Goal: Task Accomplishment & Management: Manage account settings

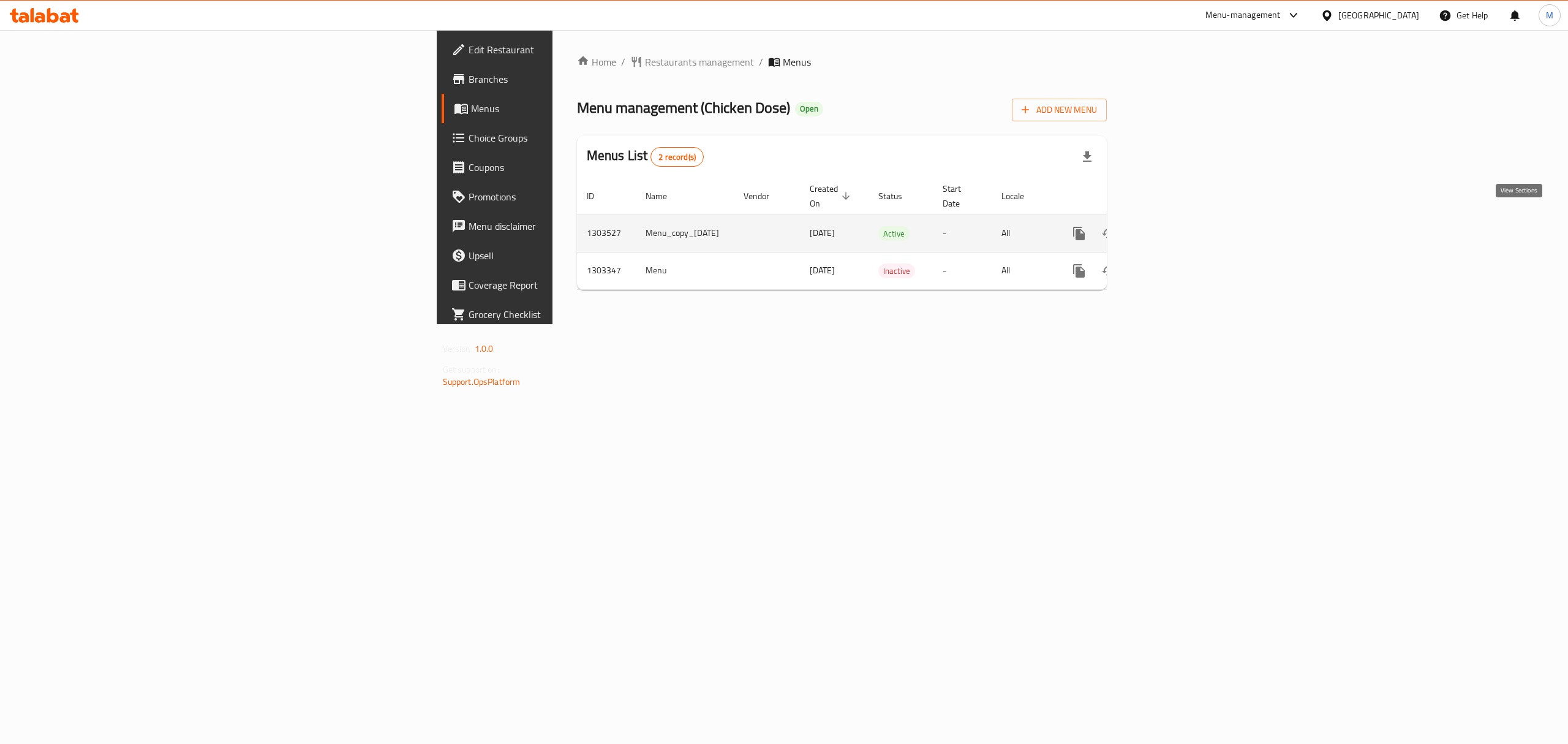
click at [1175, 226] on icon "enhanced table" at bounding box center [1167, 233] width 14 height 14
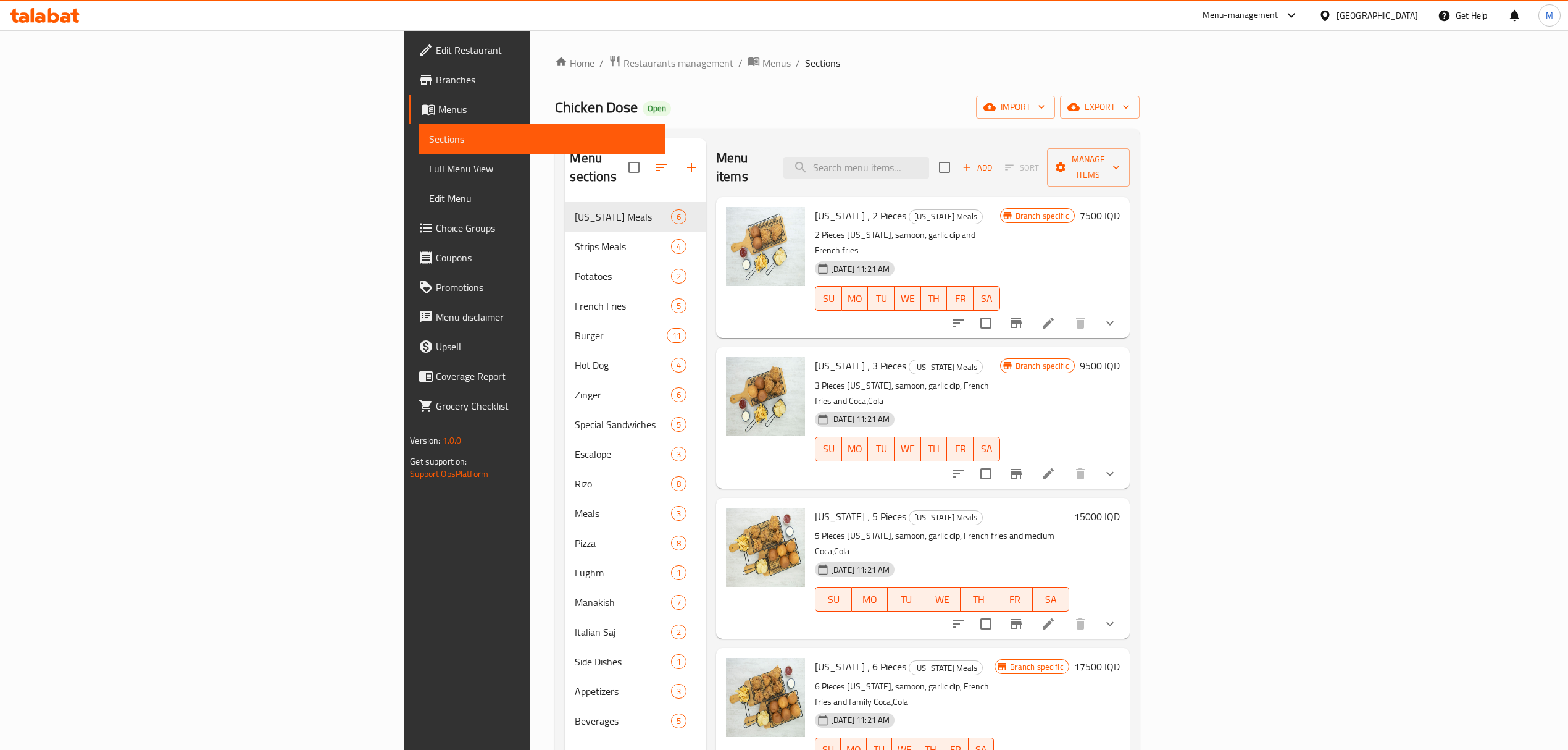
click at [964, 170] on div "Menu items Add Sort Manage items" at bounding box center [923, 168] width 414 height 59
click at [929, 161] on input "search" at bounding box center [856, 167] width 145 height 21
click at [929, 156] on input "search" at bounding box center [856, 167] width 145 height 21
type input "box"
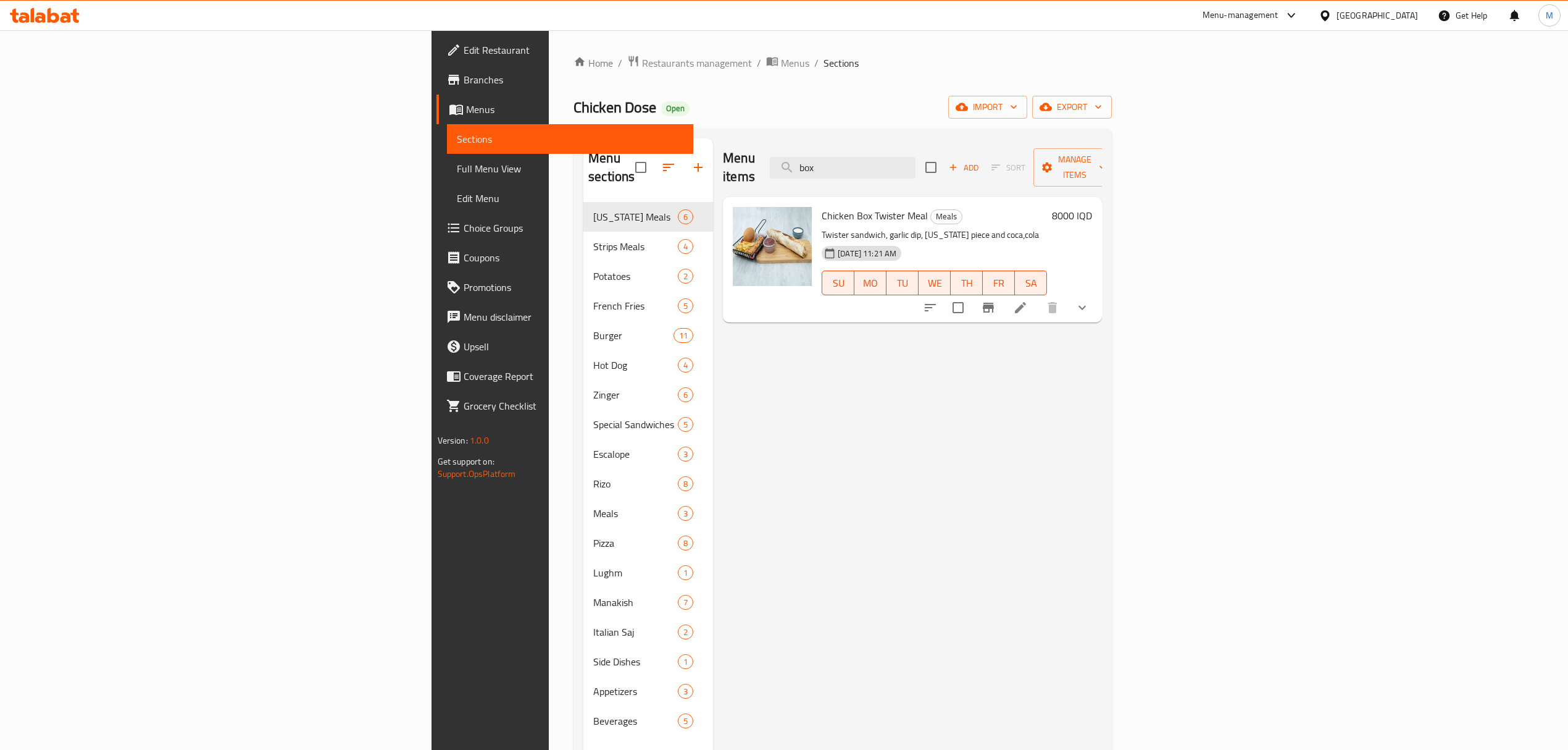
click at [1027, 300] on icon at bounding box center [1020, 307] width 14 height 14
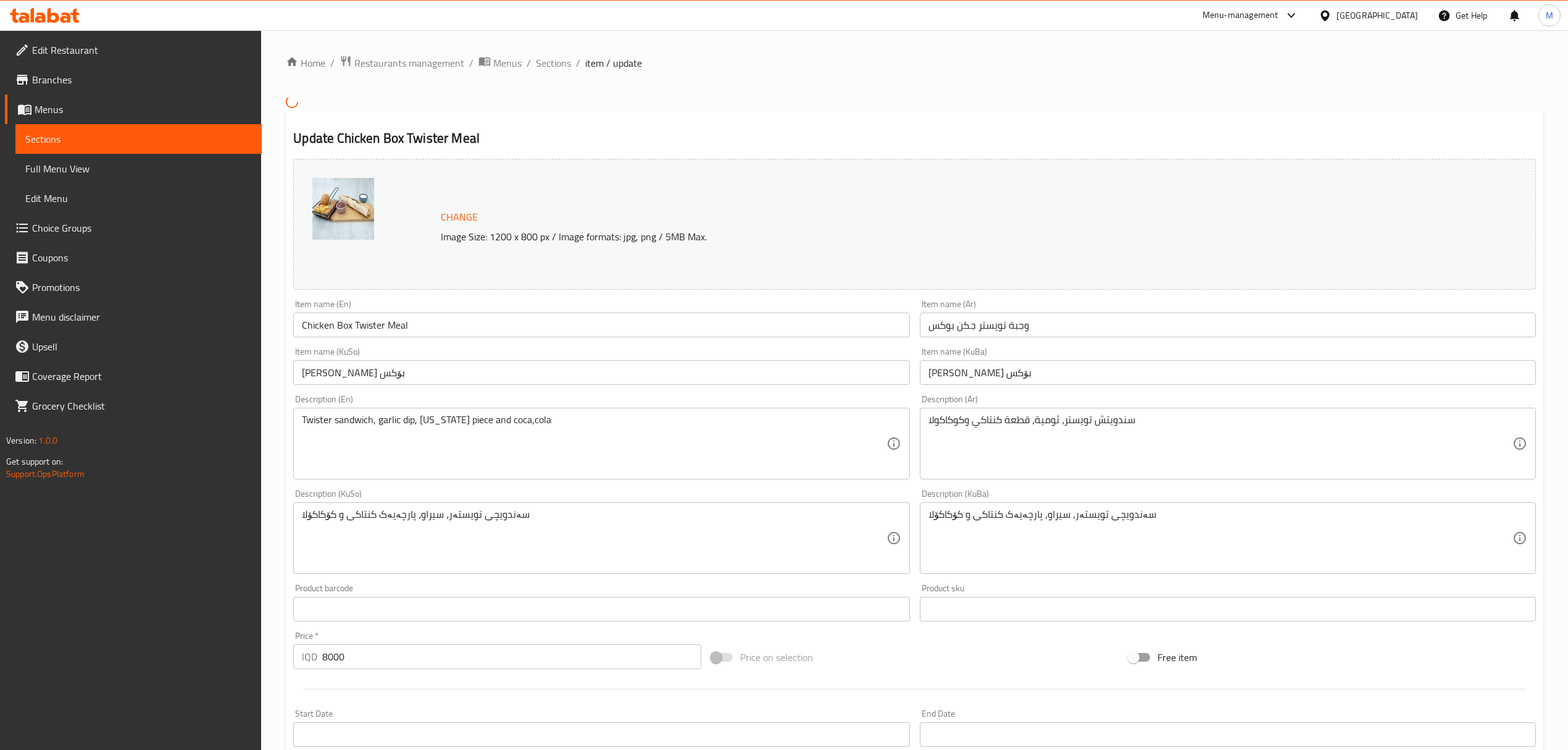
click at [352, 320] on input "Chicken Box Twister Meal" at bounding box center [601, 325] width 616 height 25
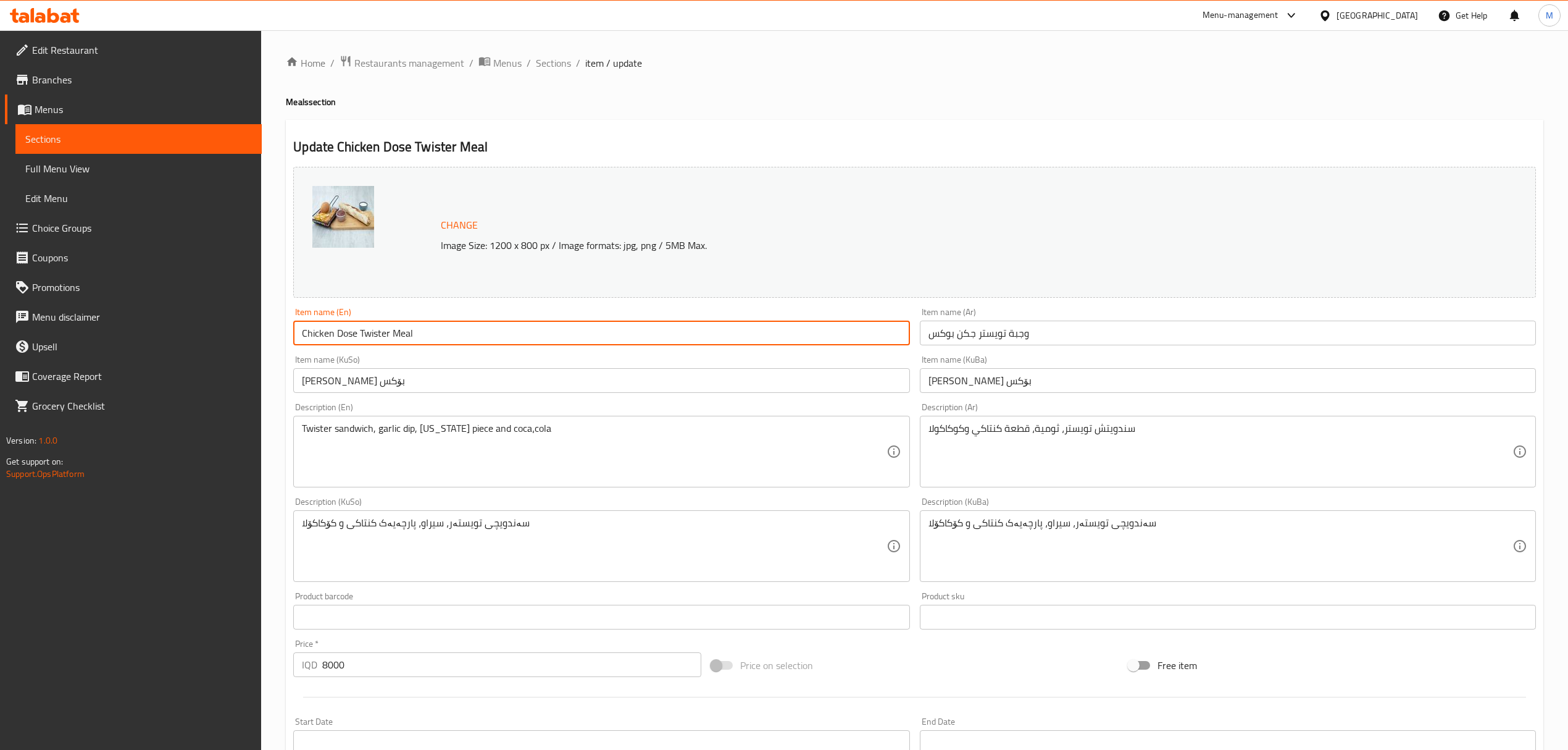
type input "Chicken Dose Twister Meal"
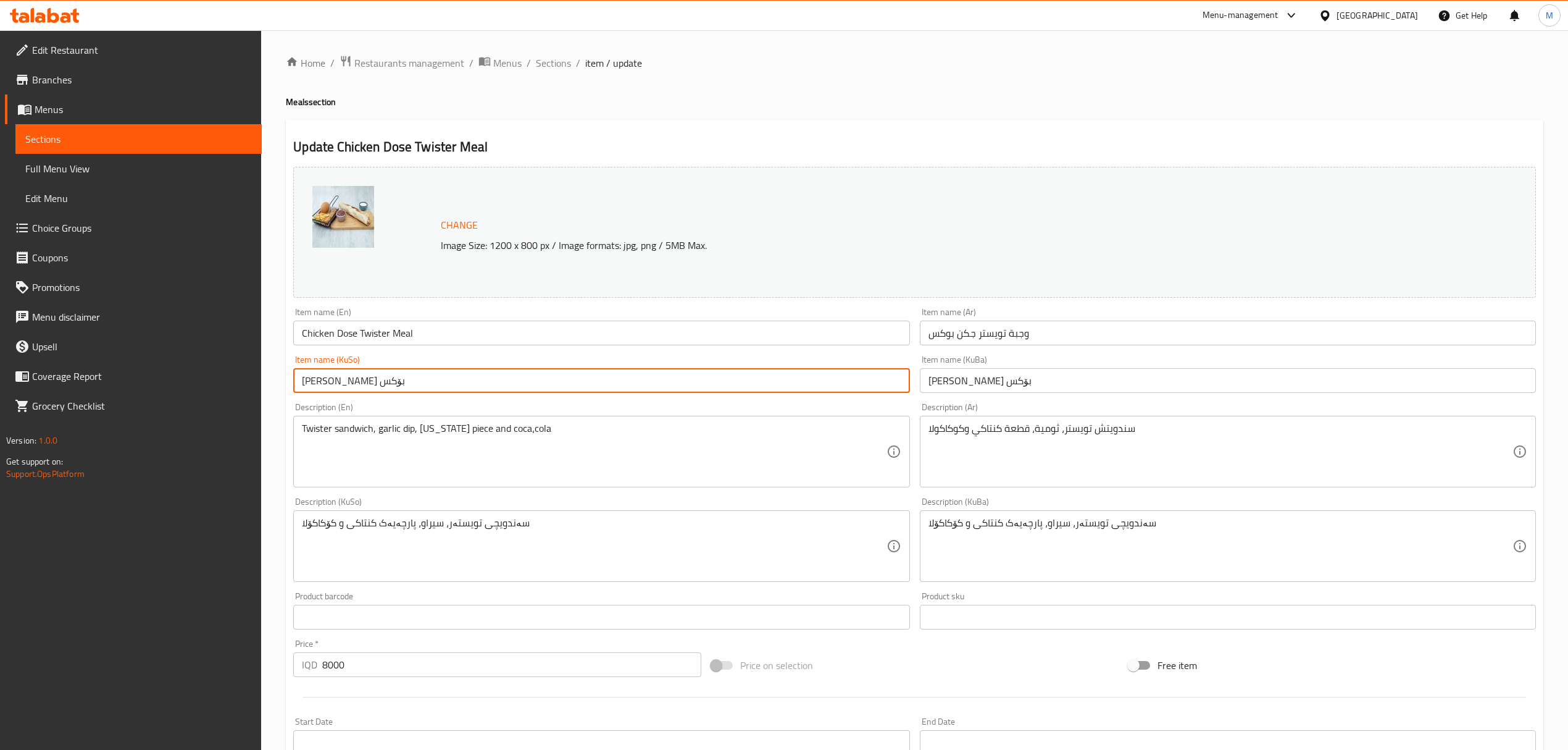
drag, startPoint x: 329, startPoint y: 385, endPoint x: 302, endPoint y: 383, distance: 27.1
click at [302, 383] on input "[PERSON_NAME] بۆکس" at bounding box center [601, 380] width 616 height 25
paste input "دو"
click at [322, 384] on input "[PERSON_NAME]" at bounding box center [601, 380] width 616 height 25
type input "[PERSON_NAME]"
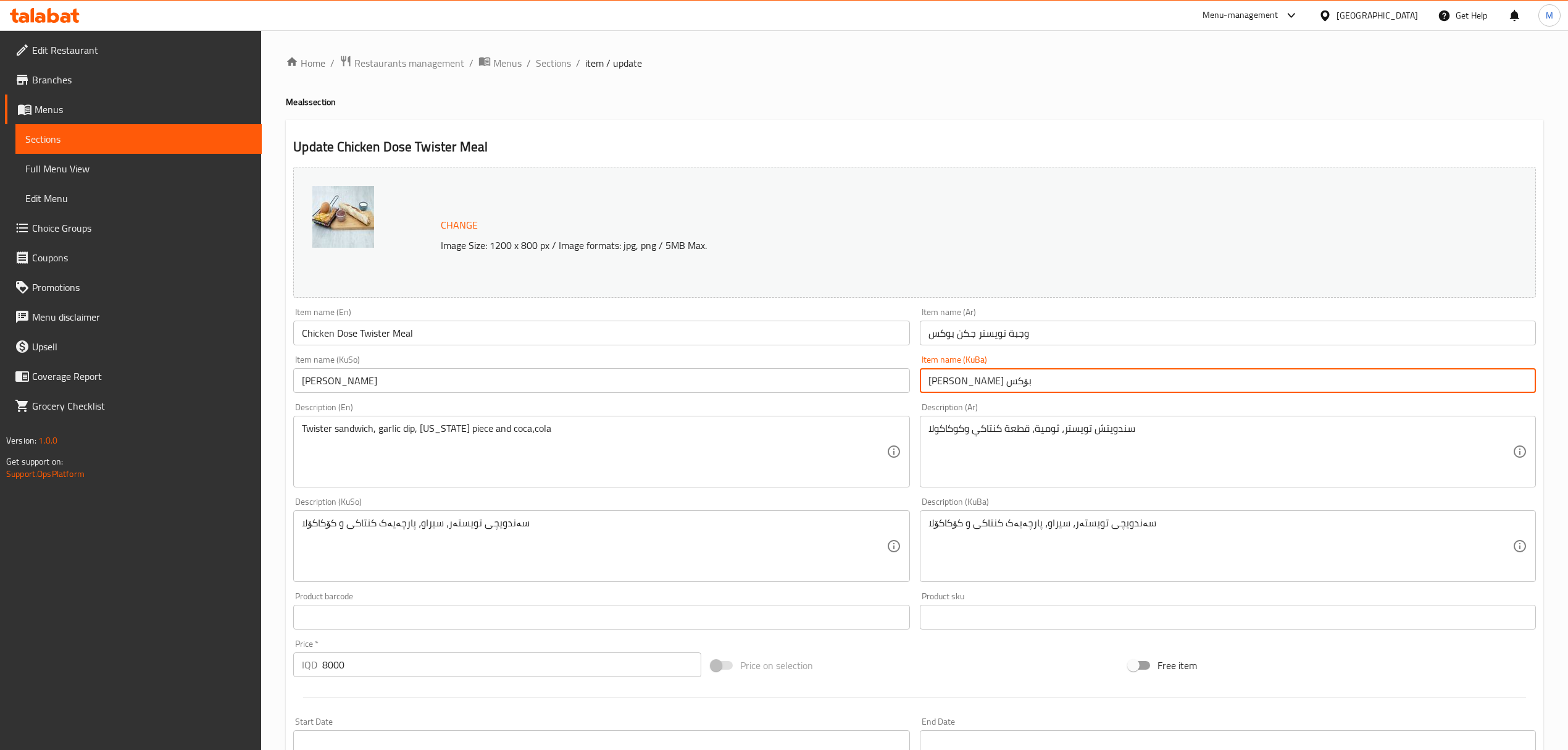
drag, startPoint x: 953, startPoint y: 383, endPoint x: 927, endPoint y: 382, distance: 26.0
click at [927, 382] on input "[PERSON_NAME] بۆکس" at bounding box center [1227, 380] width 616 height 25
paste input "و"
type input "[PERSON_NAME]"
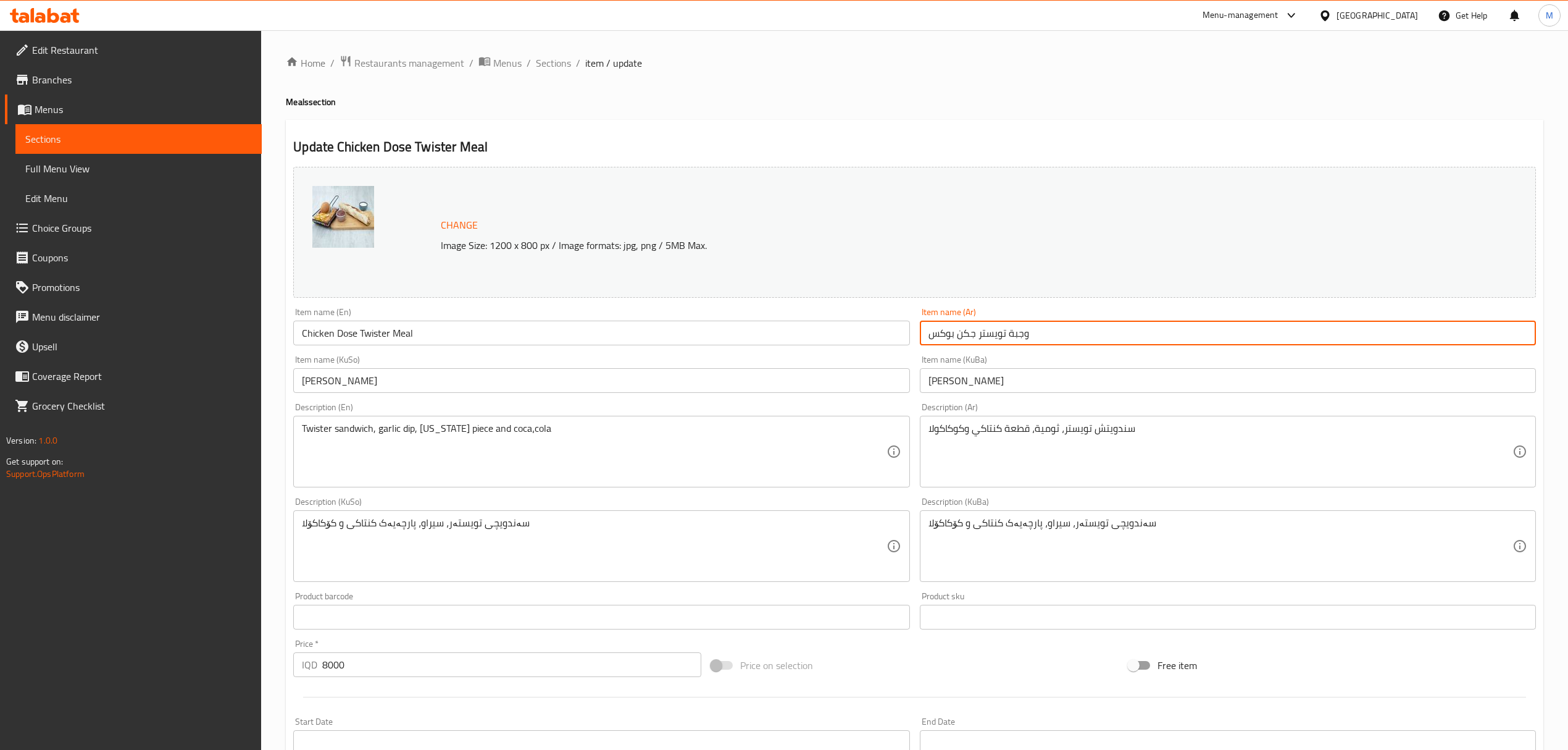
drag, startPoint x: 954, startPoint y: 332, endPoint x: 921, endPoint y: 332, distance: 33.0
click at [921, 332] on input "وجبة تويستر جكن بوكس" at bounding box center [1227, 332] width 616 height 25
paste input "و"
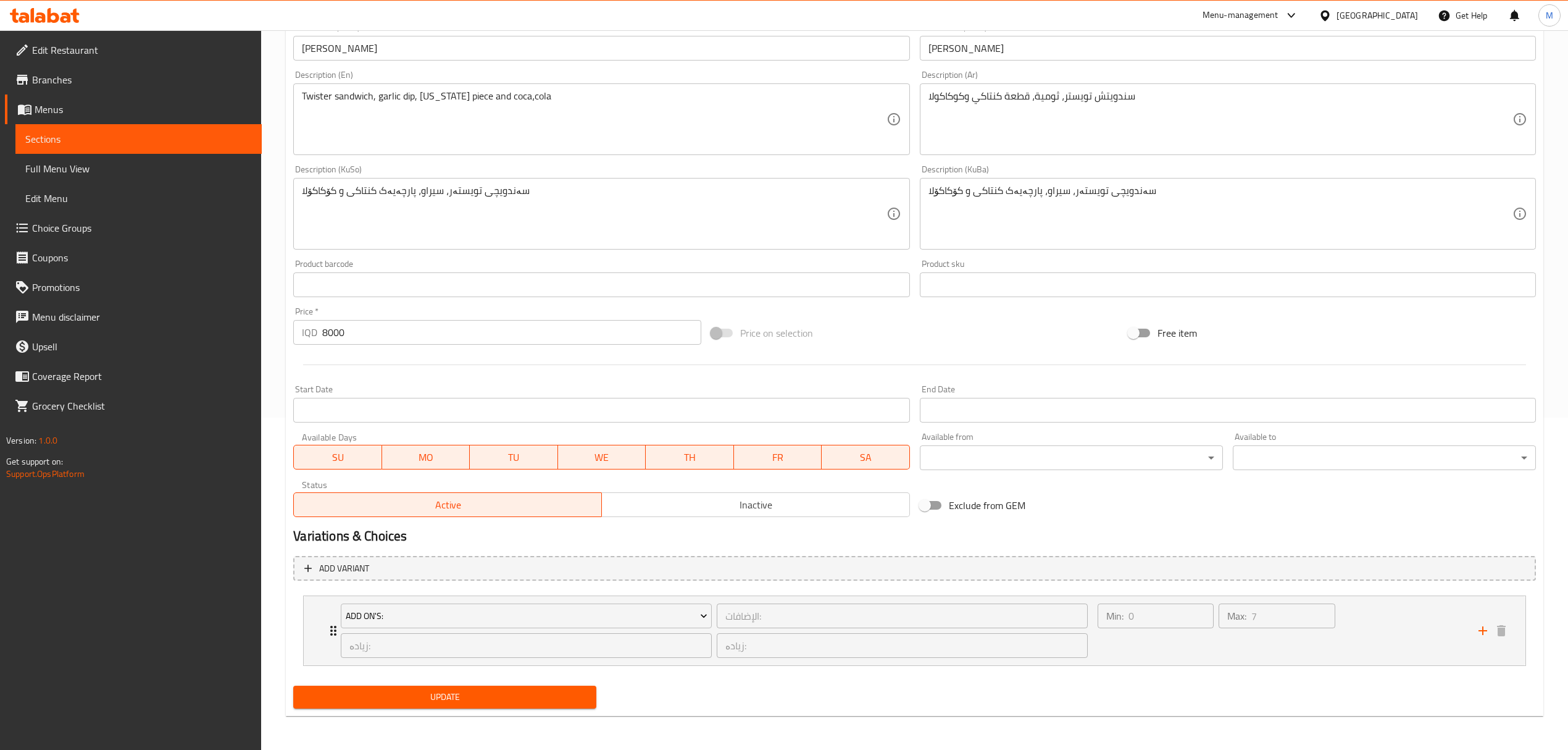
scroll to position [333, 0]
type input "وجبة تويستر جكن دوس"
click at [501, 696] on span "Update" at bounding box center [444, 696] width 283 height 15
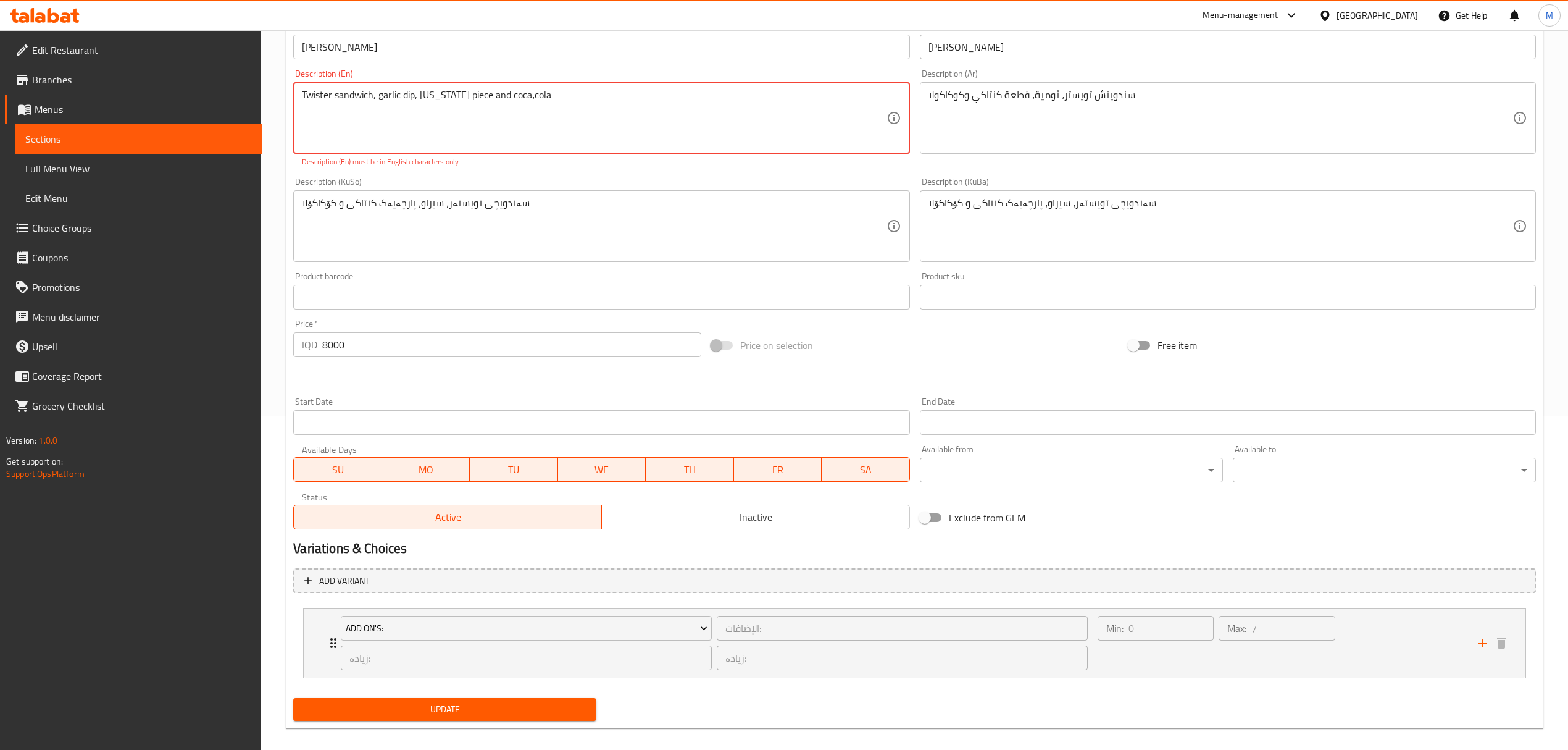
click at [558, 709] on span "Update" at bounding box center [444, 709] width 283 height 15
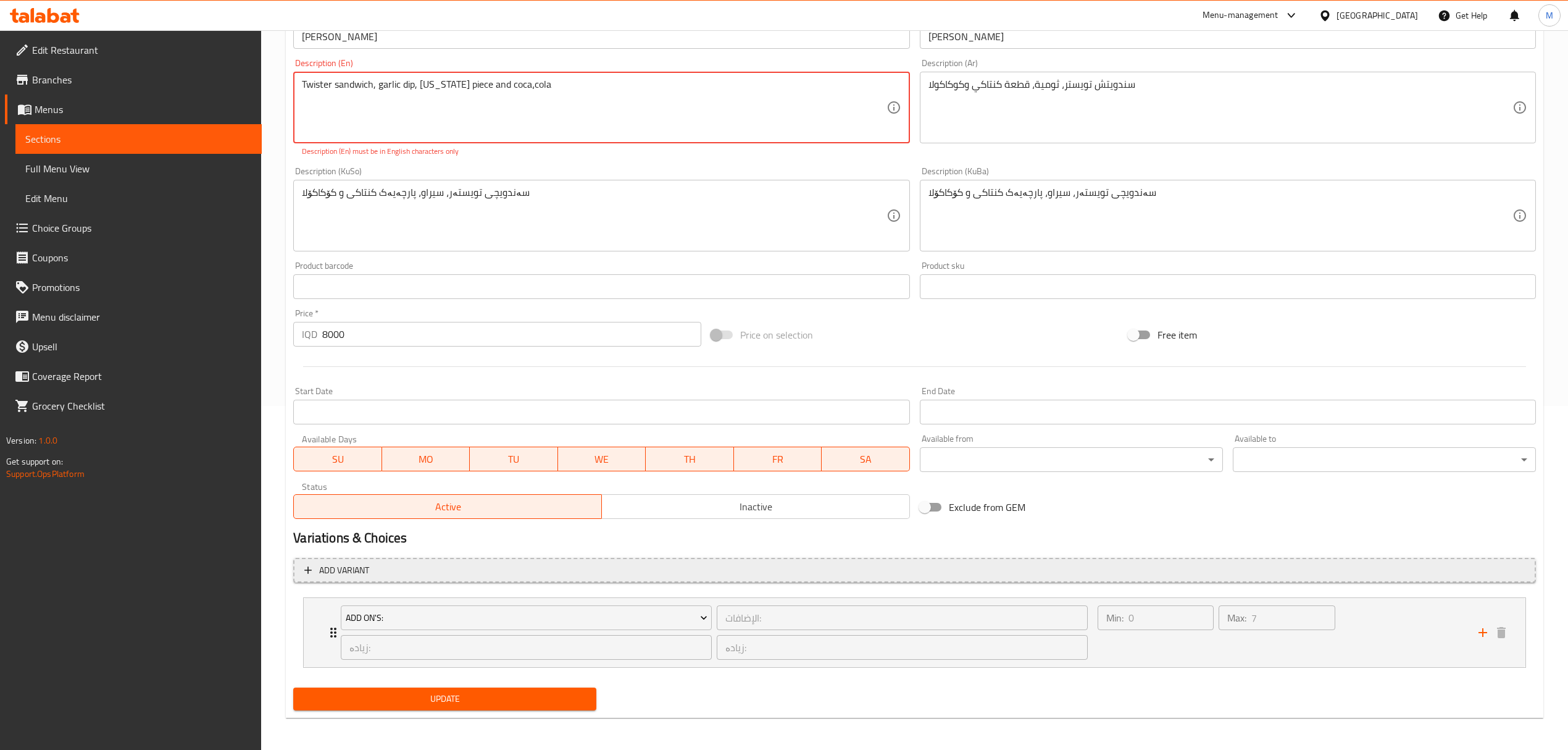
scroll to position [346, 0]
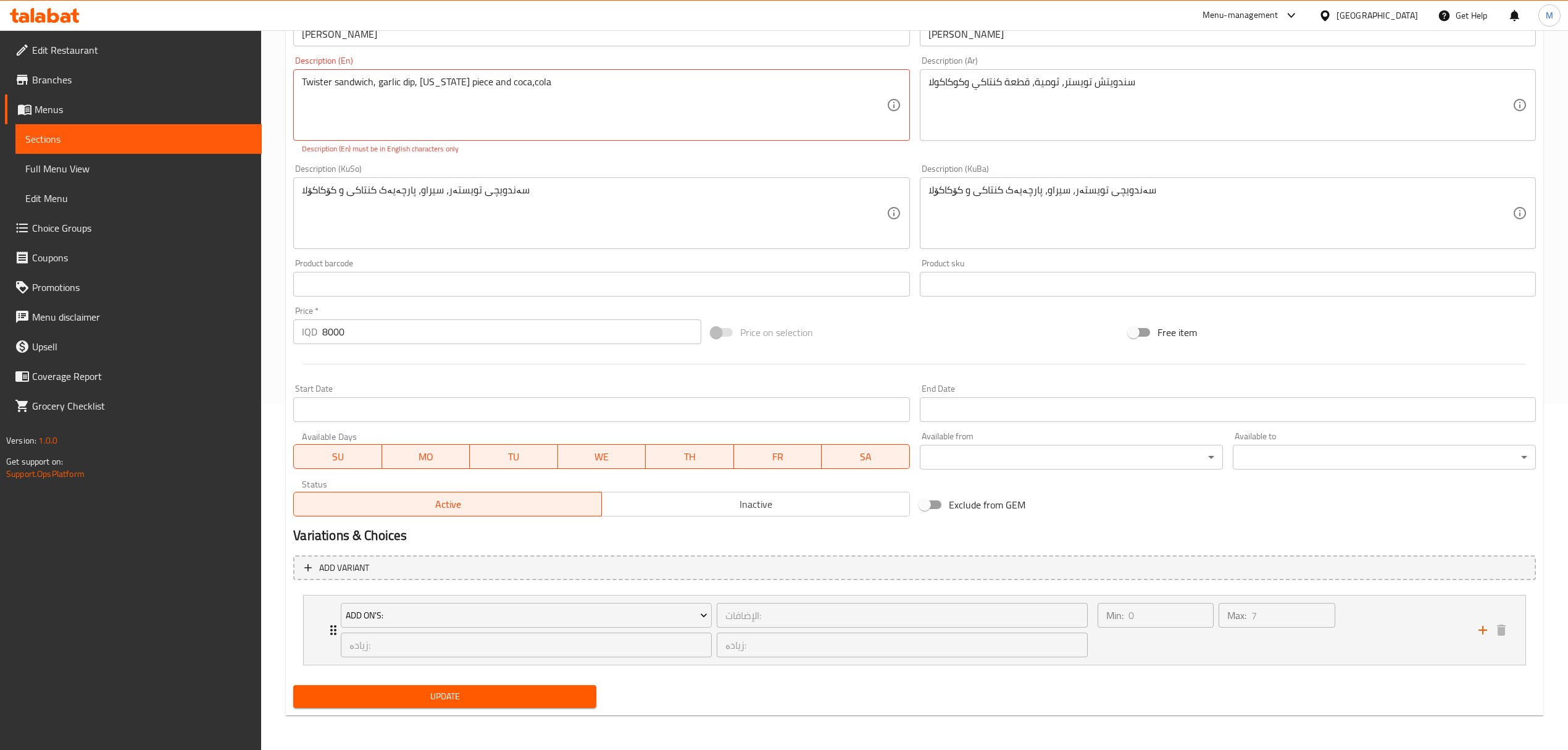
click at [390, 719] on div "Home / Restaurants management / Menus / Sections / item / update Meals section …" at bounding box center [914, 217] width 1257 height 1017
click at [391, 707] on button "Update" at bounding box center [444, 696] width 303 height 23
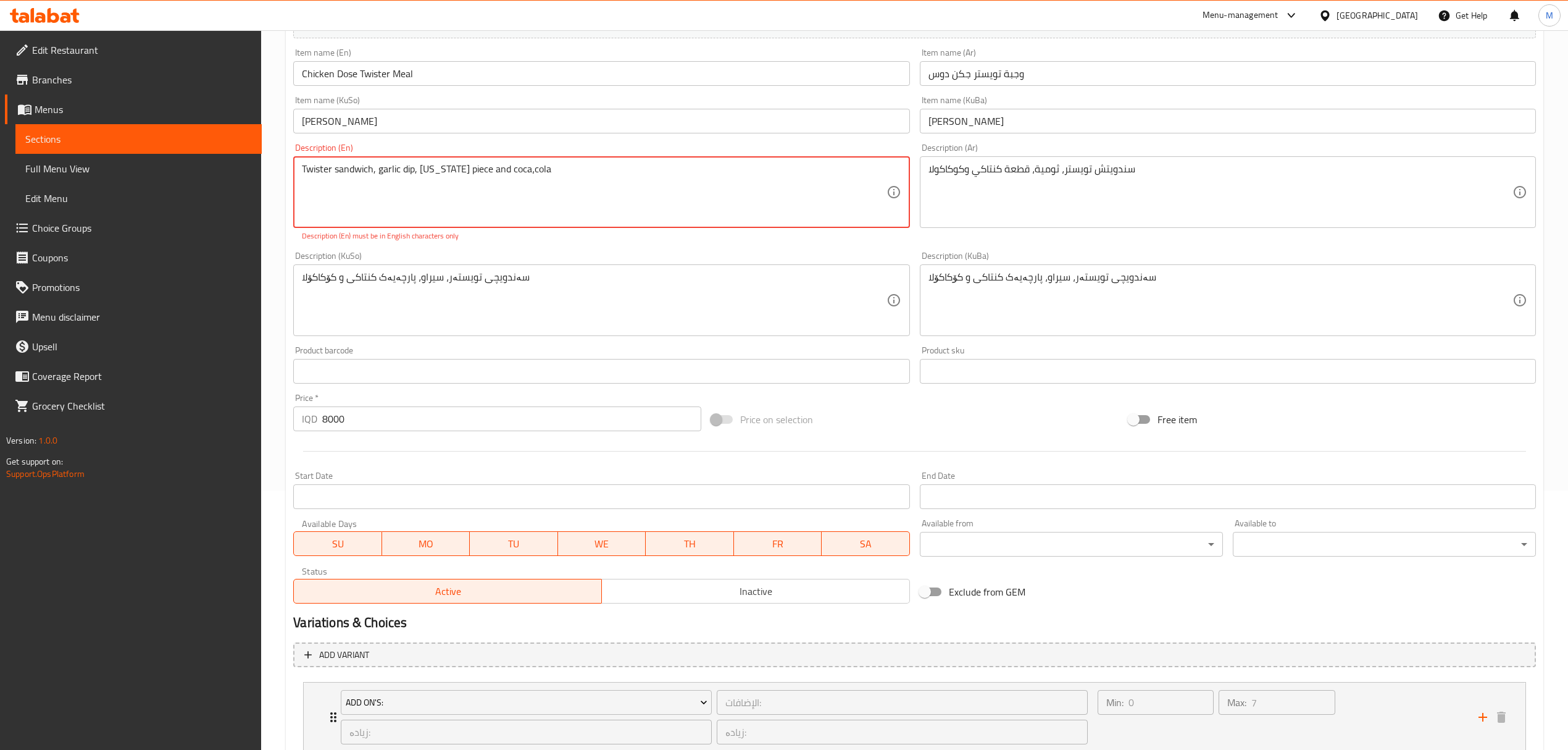
scroll to position [17, 0]
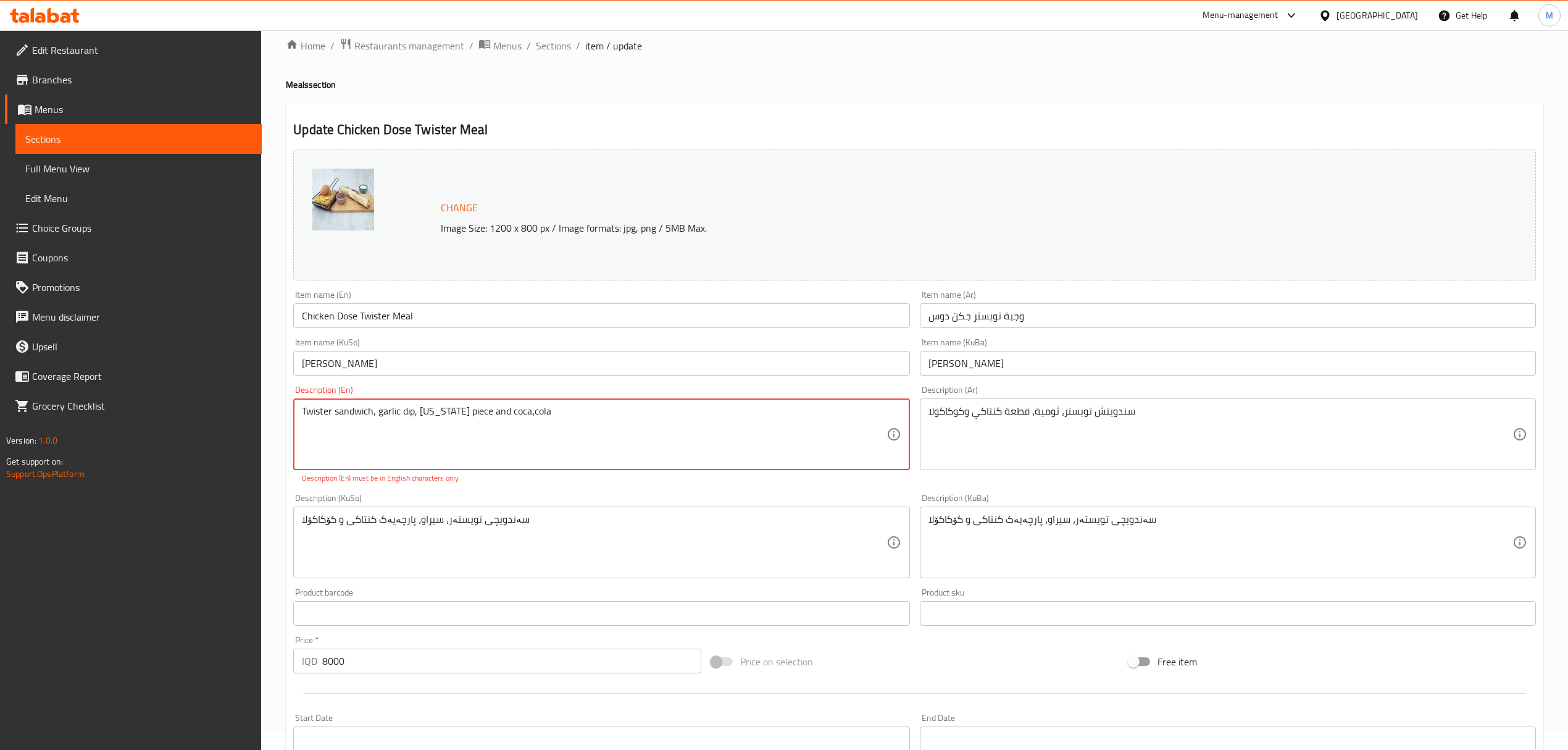
click at [524, 428] on textarea "Twister sandwich, garlic dip, [US_STATE] piece and coca،cola" at bounding box center [593, 434] width 584 height 59
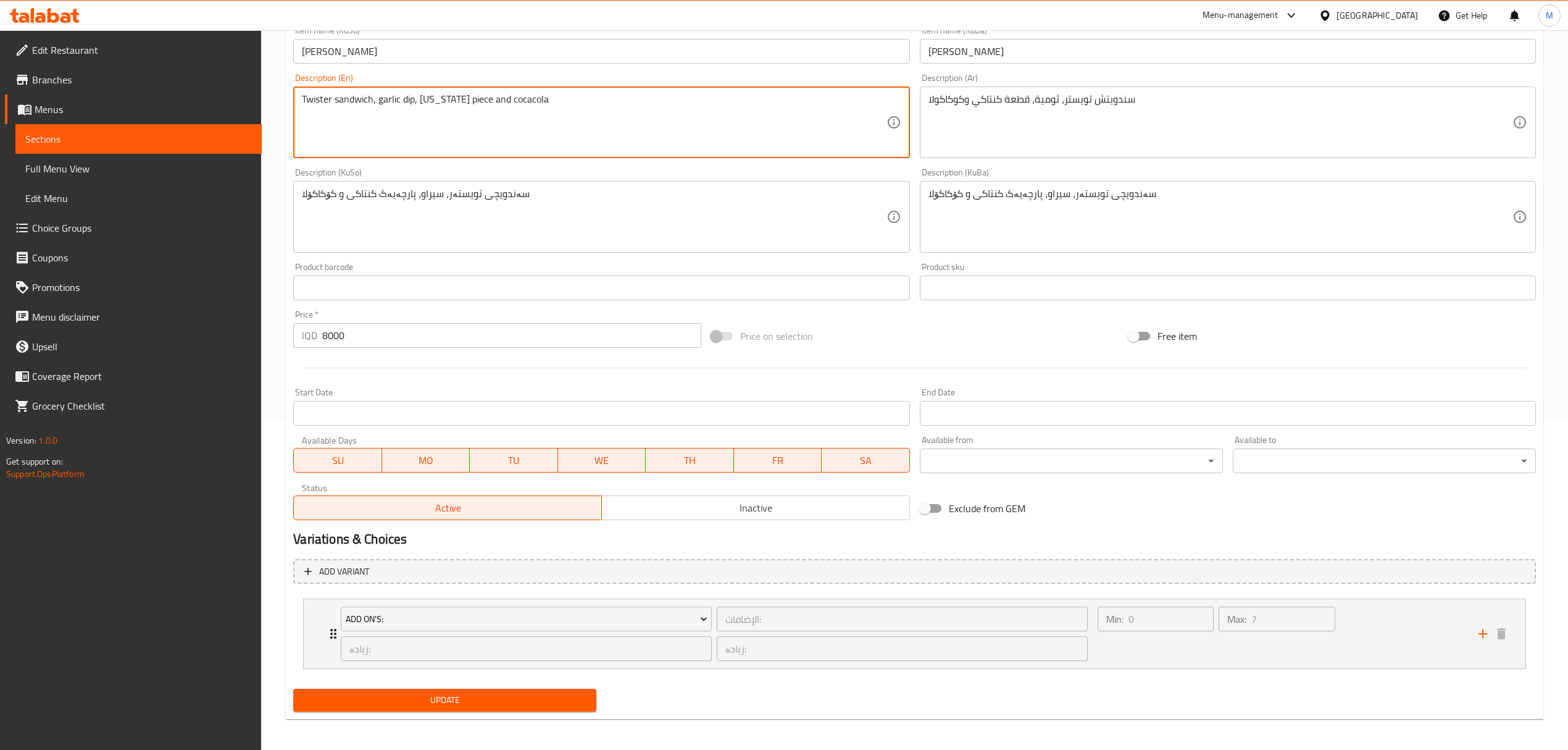
scroll to position [333, 0]
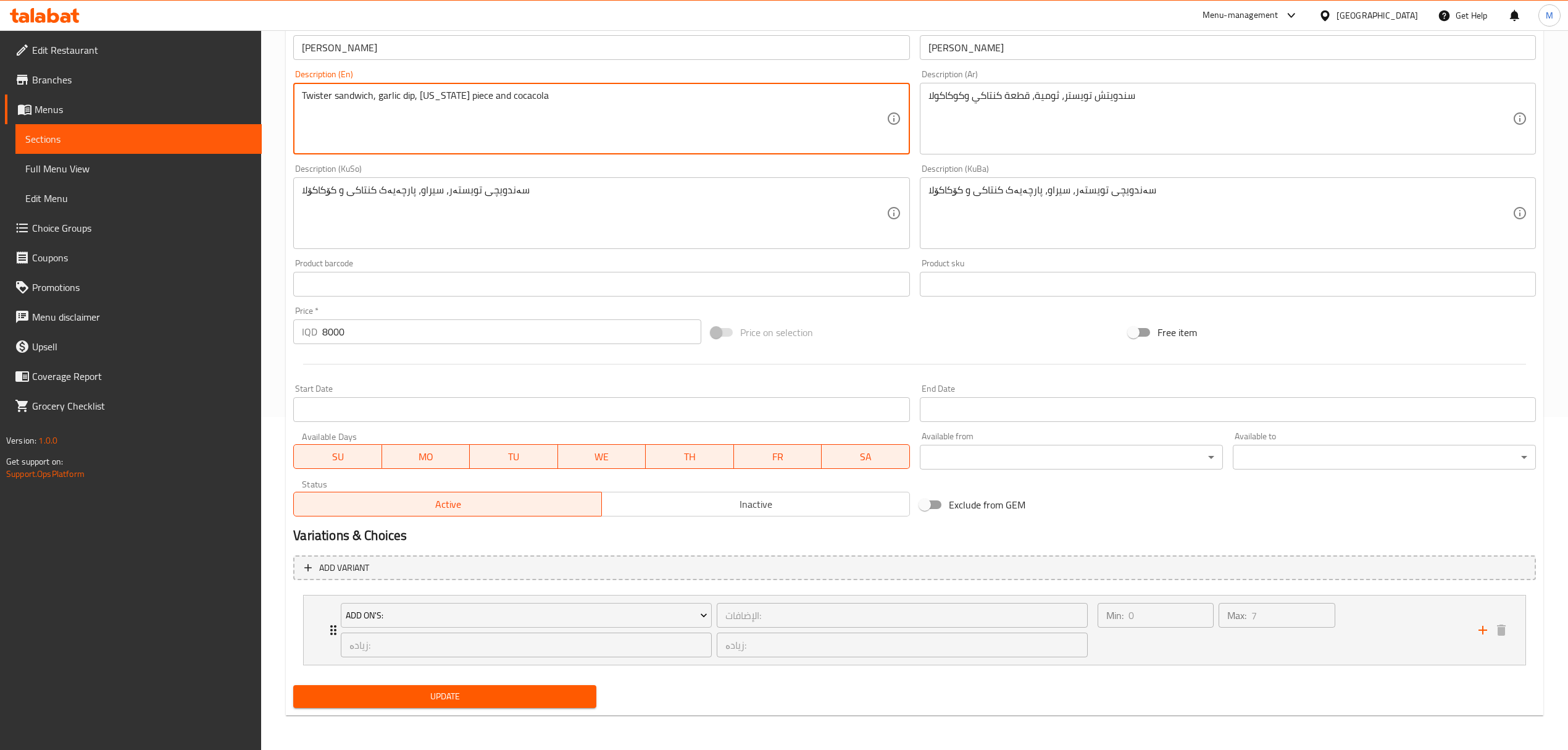
type textarea "Twister sandwich, garlic dip, [US_STATE] piece and cocacola"
click at [453, 698] on span "Update" at bounding box center [444, 696] width 283 height 15
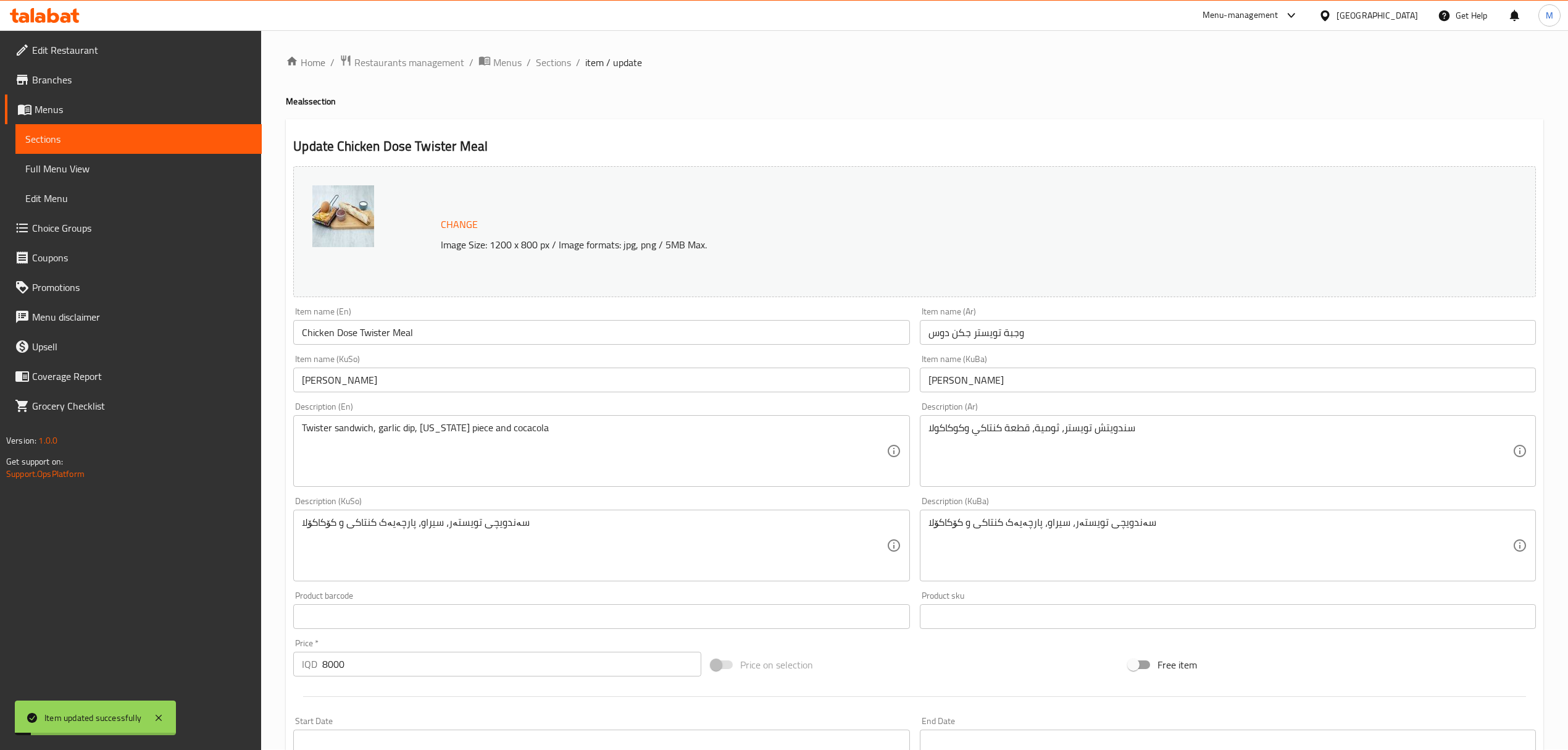
scroll to position [0, 0]
click at [552, 60] on span "Sections" at bounding box center [552, 62] width 35 height 14
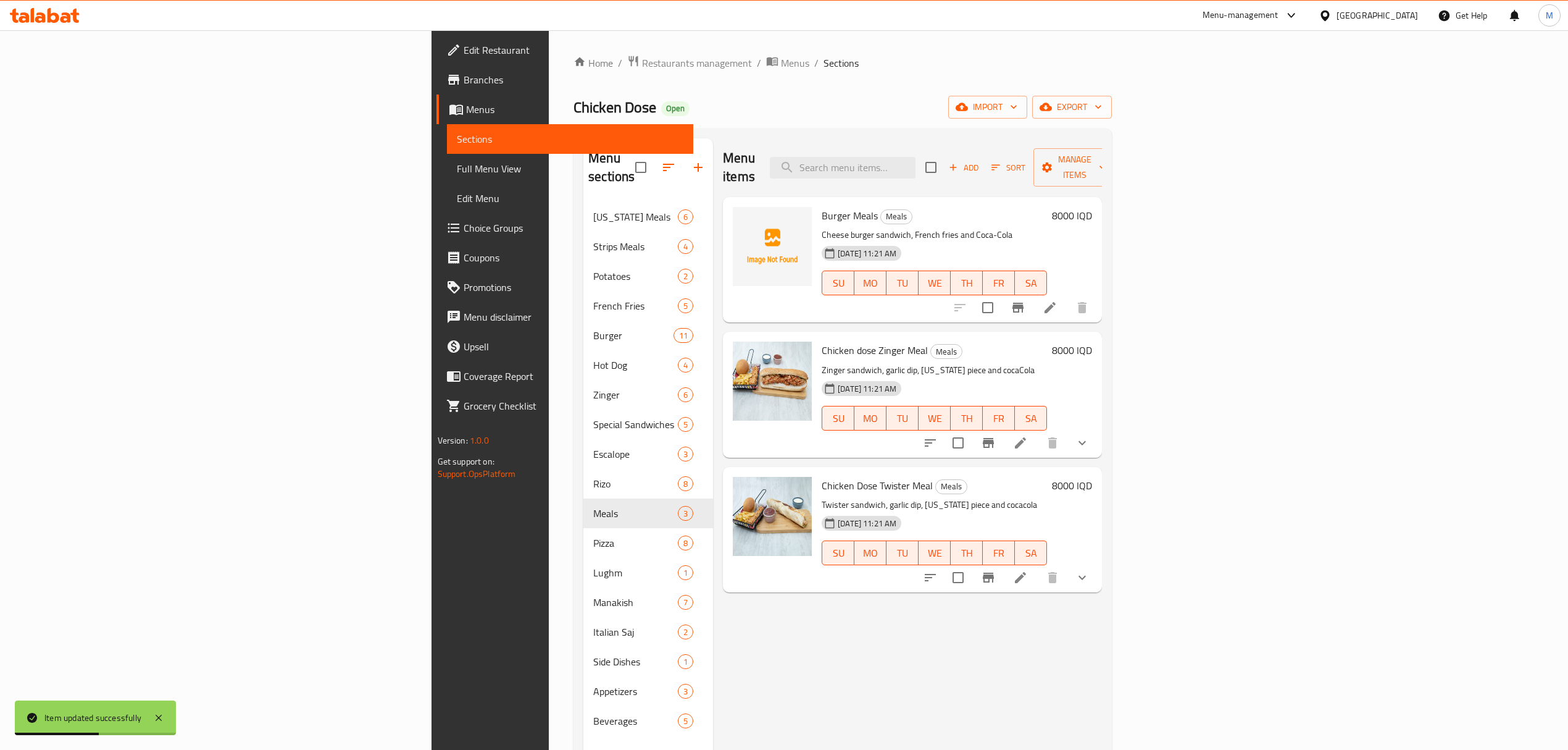
click at [1007, 144] on div "Menu items Add Sort Manage items" at bounding box center [913, 168] width 379 height 59
click at [915, 164] on input "search" at bounding box center [842, 167] width 145 height 21
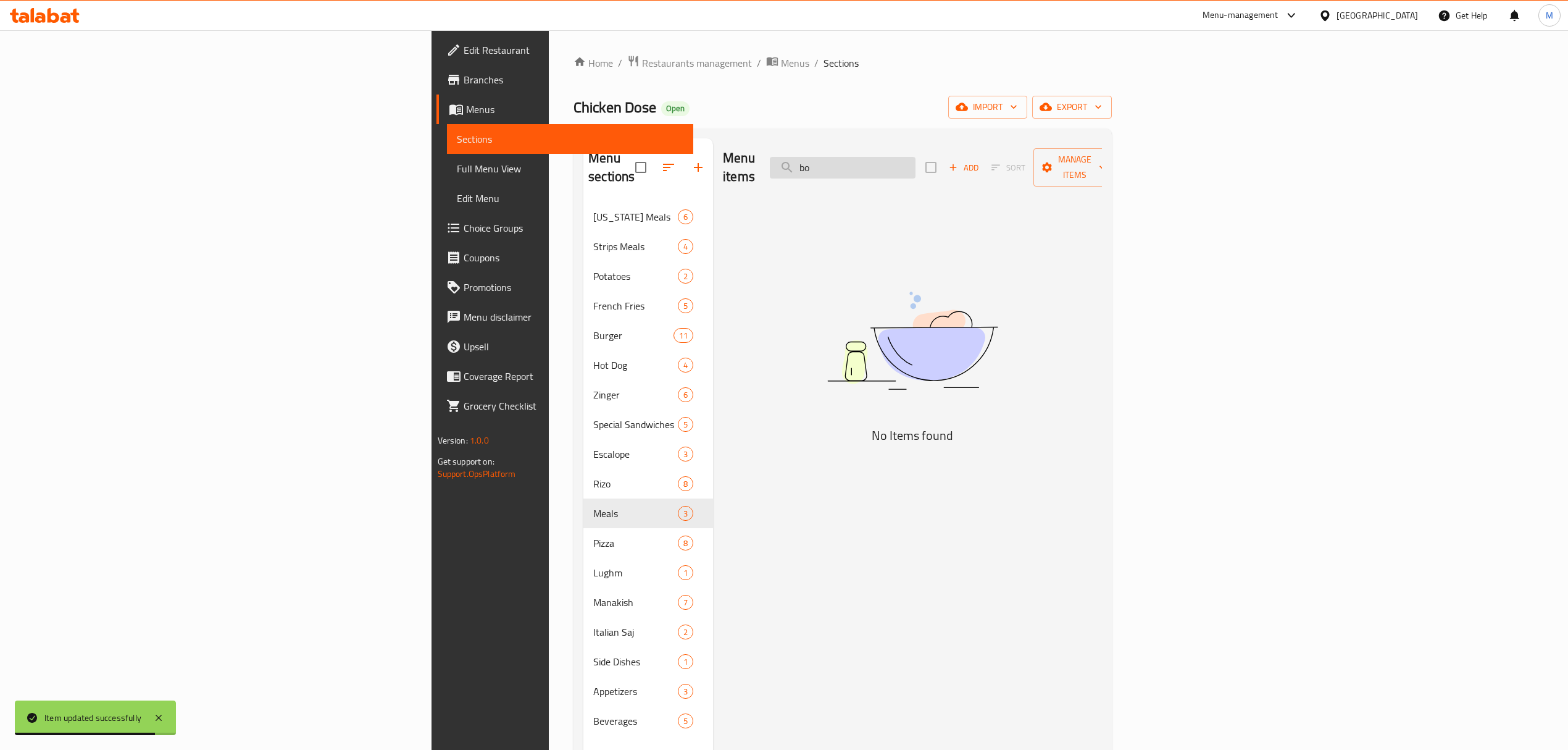
type input "b"
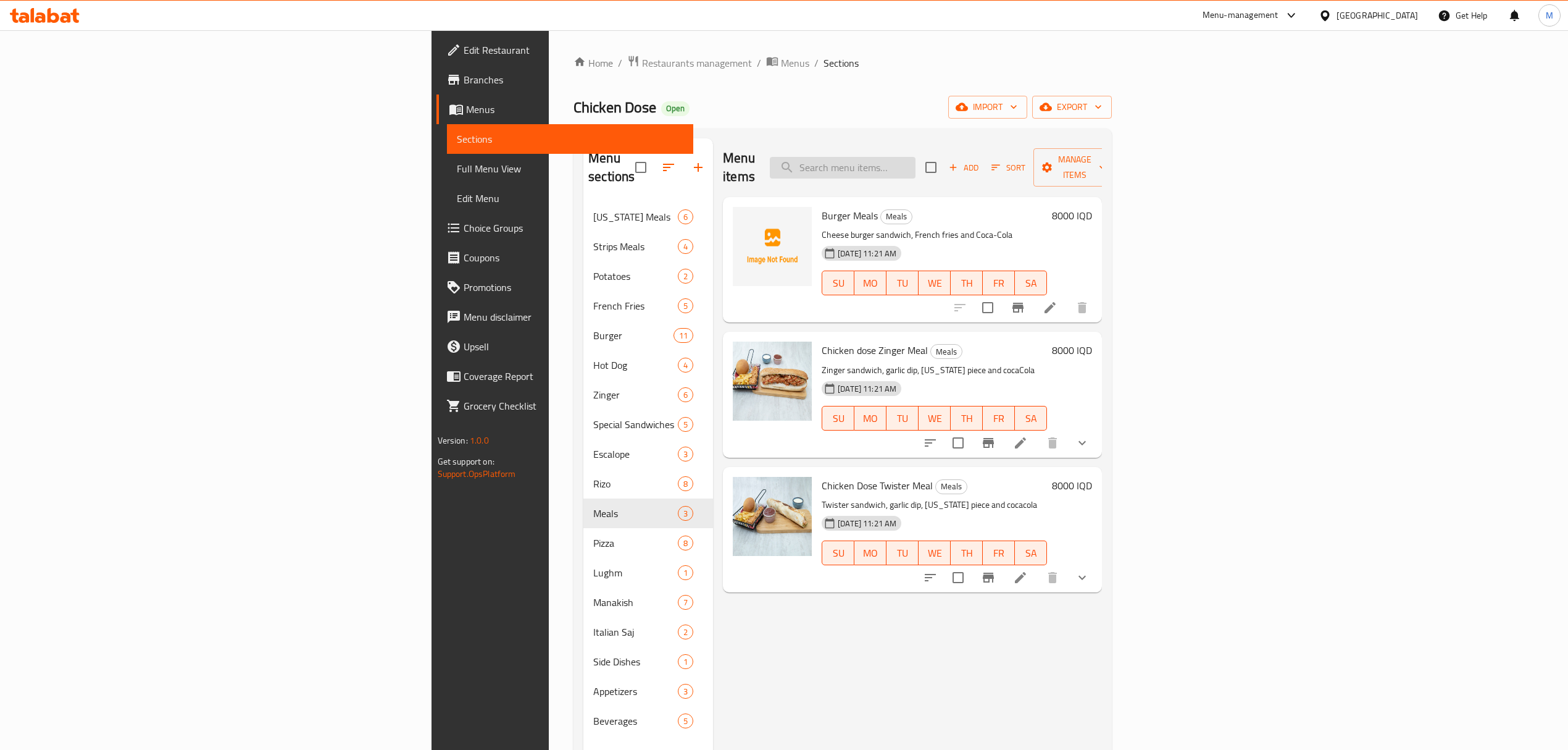
click at [915, 156] on input "search" at bounding box center [842, 167] width 145 height 21
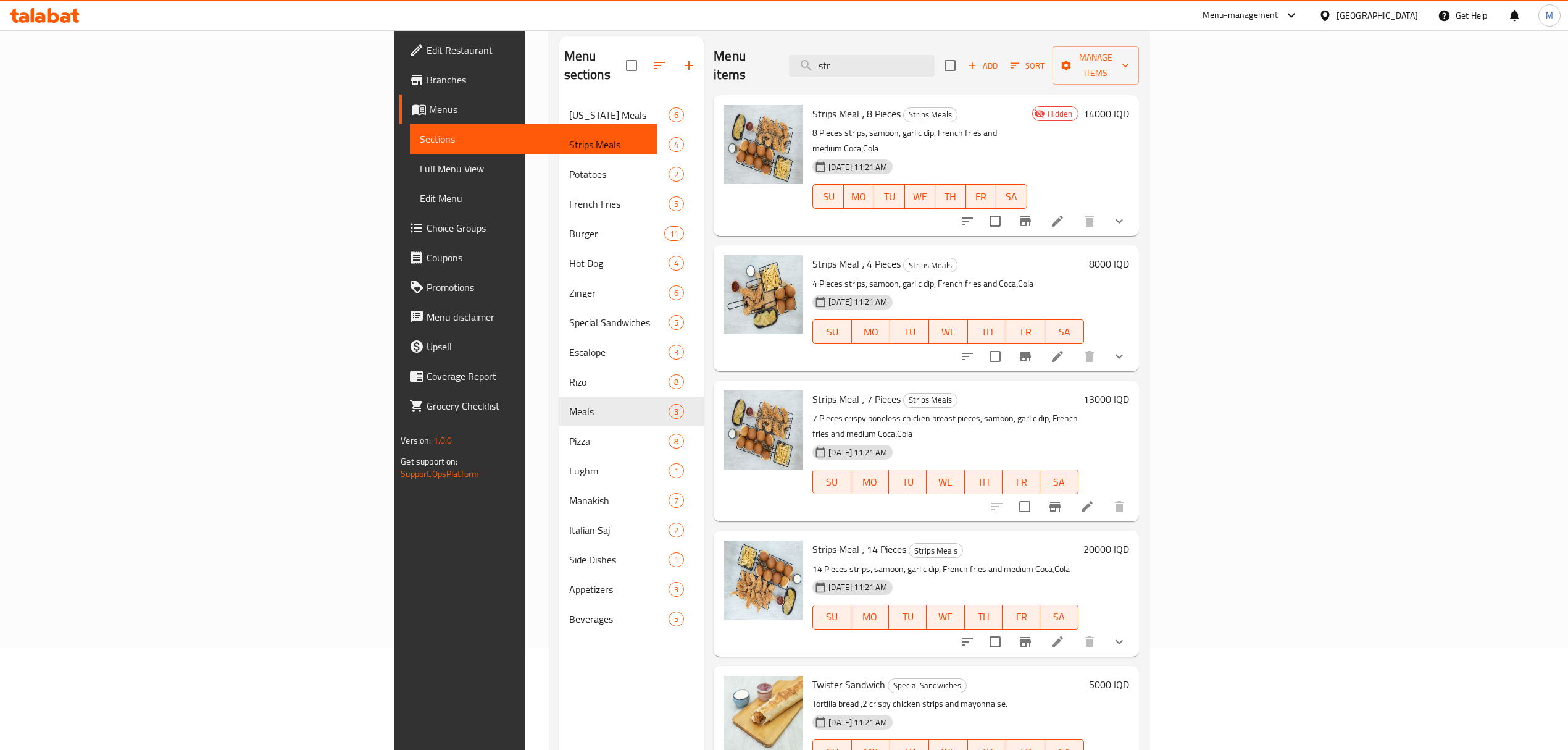
scroll to position [103, 0]
type input "str"
click at [1065, 634] on icon at bounding box center [1056, 640] width 14 height 14
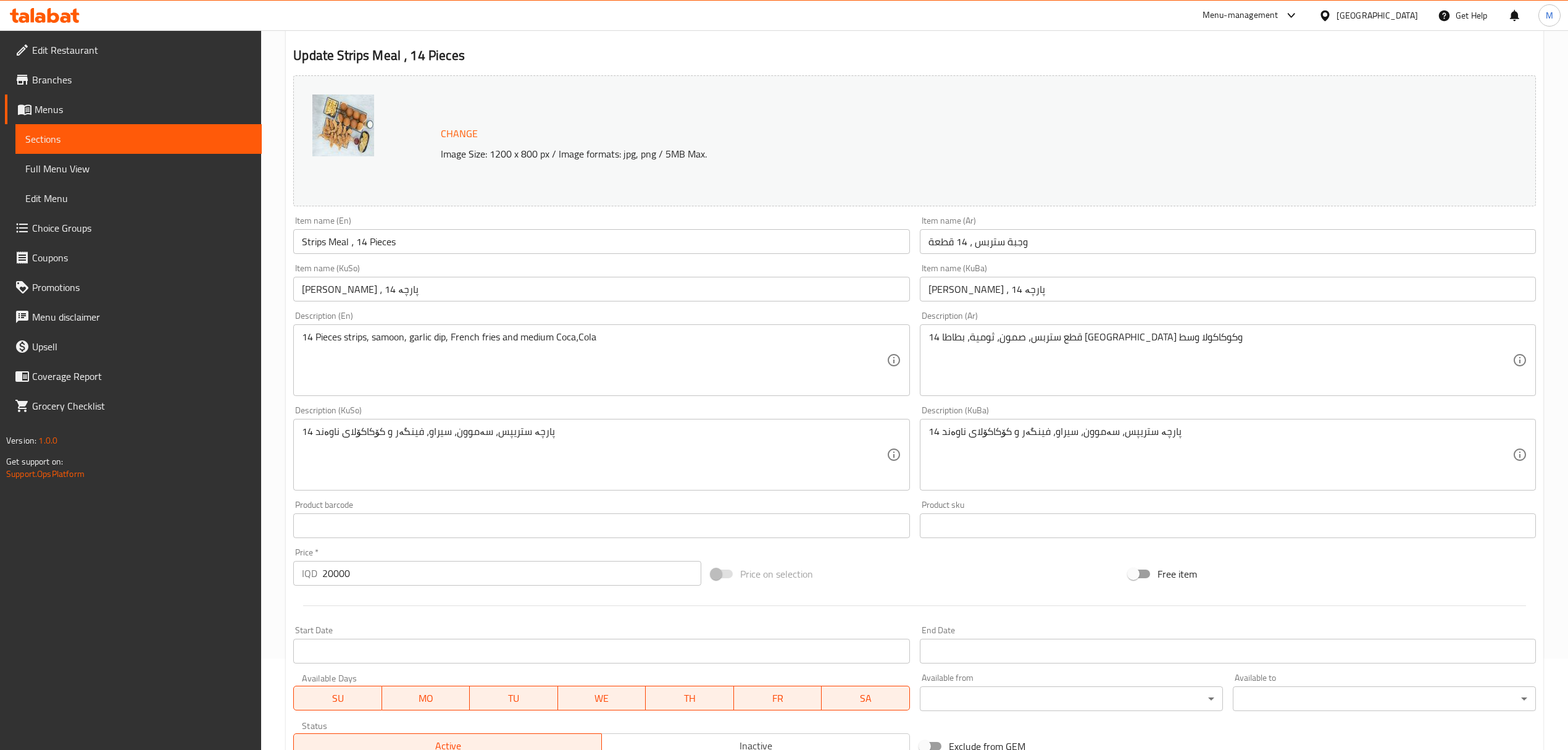
scroll to position [85, 0]
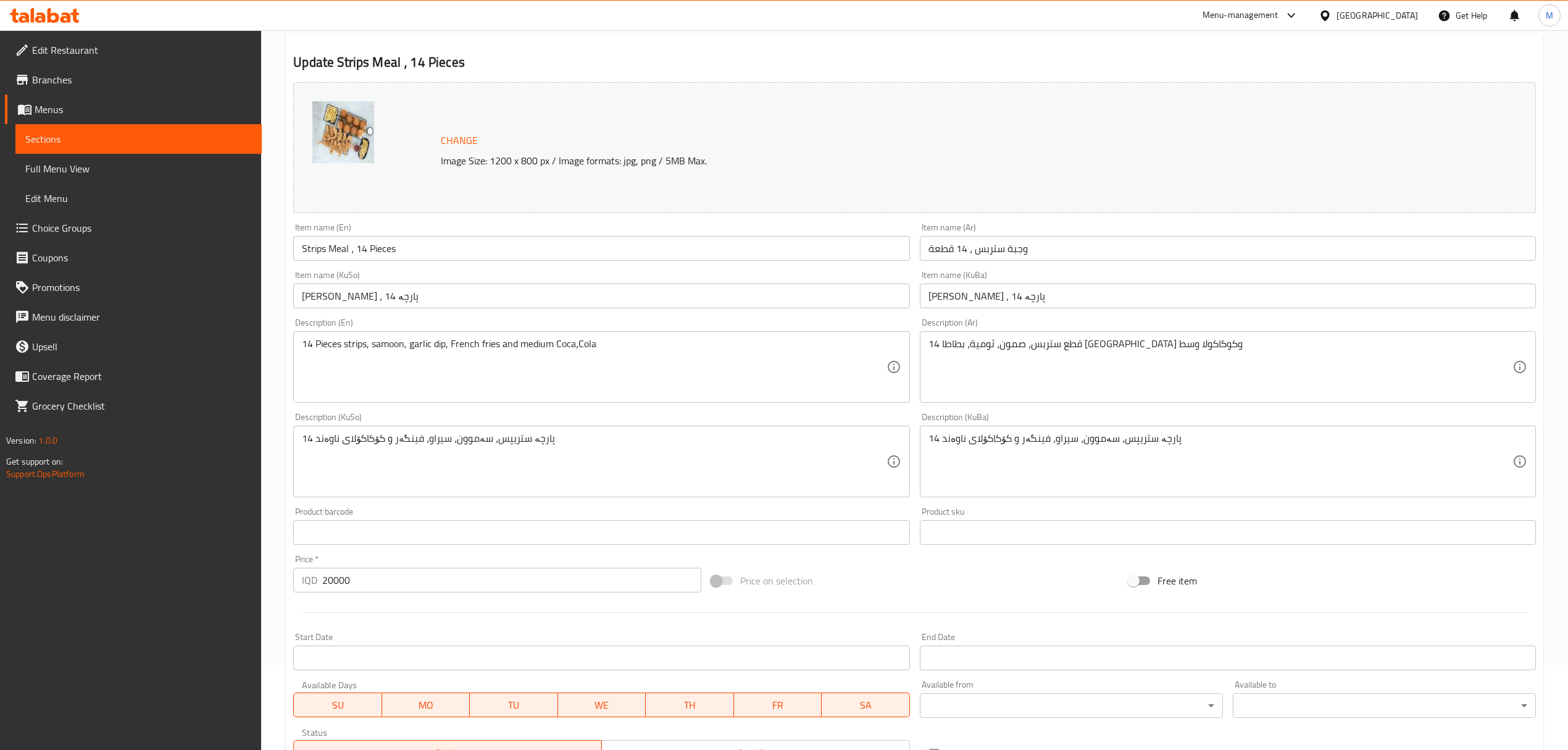
click at [311, 334] on div "14 Pieces strips, samoon, garlic dip, French fries and medium Coca،Cola Descrip…" at bounding box center [601, 366] width 616 height 71
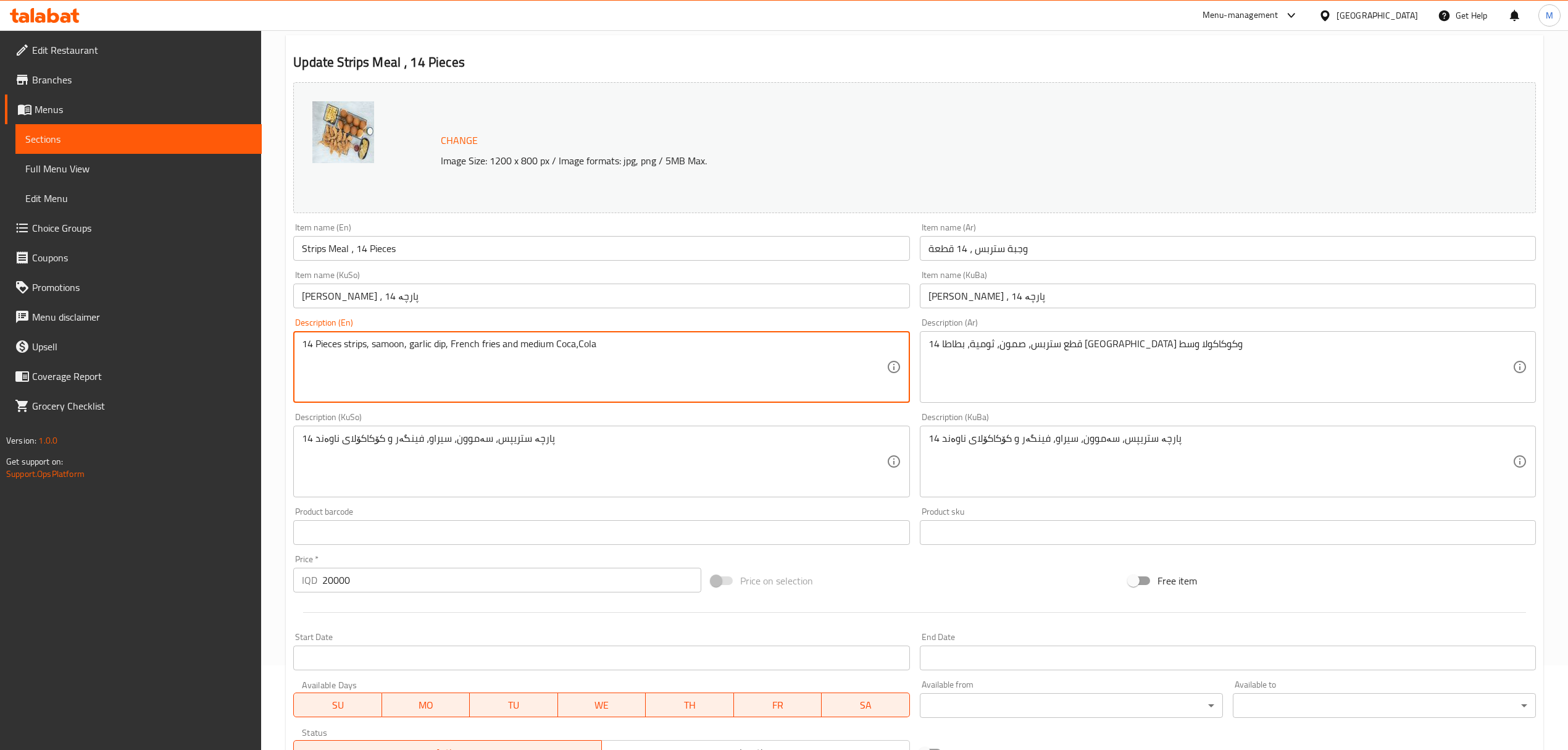
click at [314, 342] on textarea "14 Pieces strips, samoon, garlic dip, French fries and medium Coca،Cola" at bounding box center [593, 366] width 584 height 59
type textarea "12 Pieces strips, samoon, garlic dip, French fries and medium Coca،Cola"
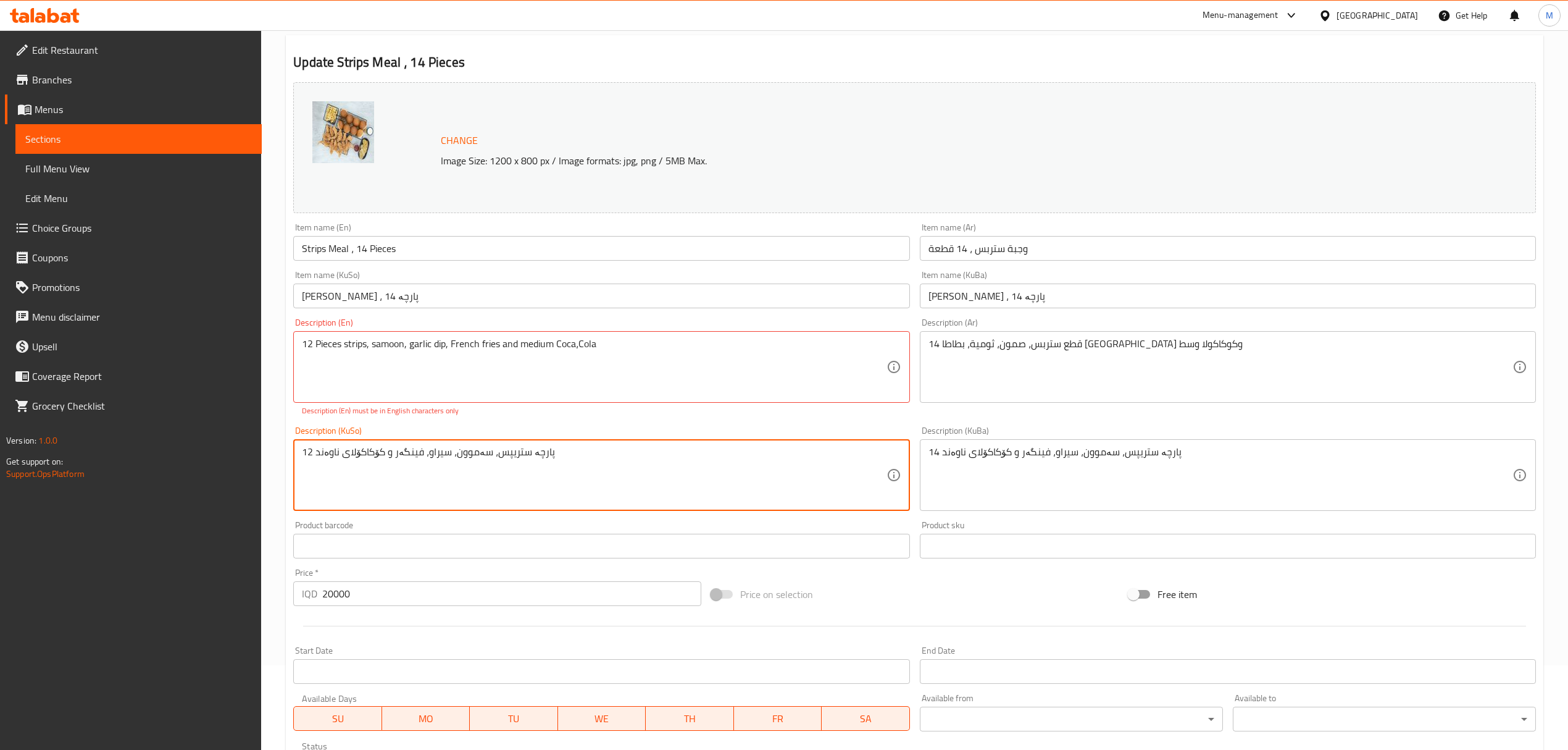
type textarea "12 پارچە ستریپس، سەموون، سیراو، فینگەر و کۆکاکۆلای ناوەند"
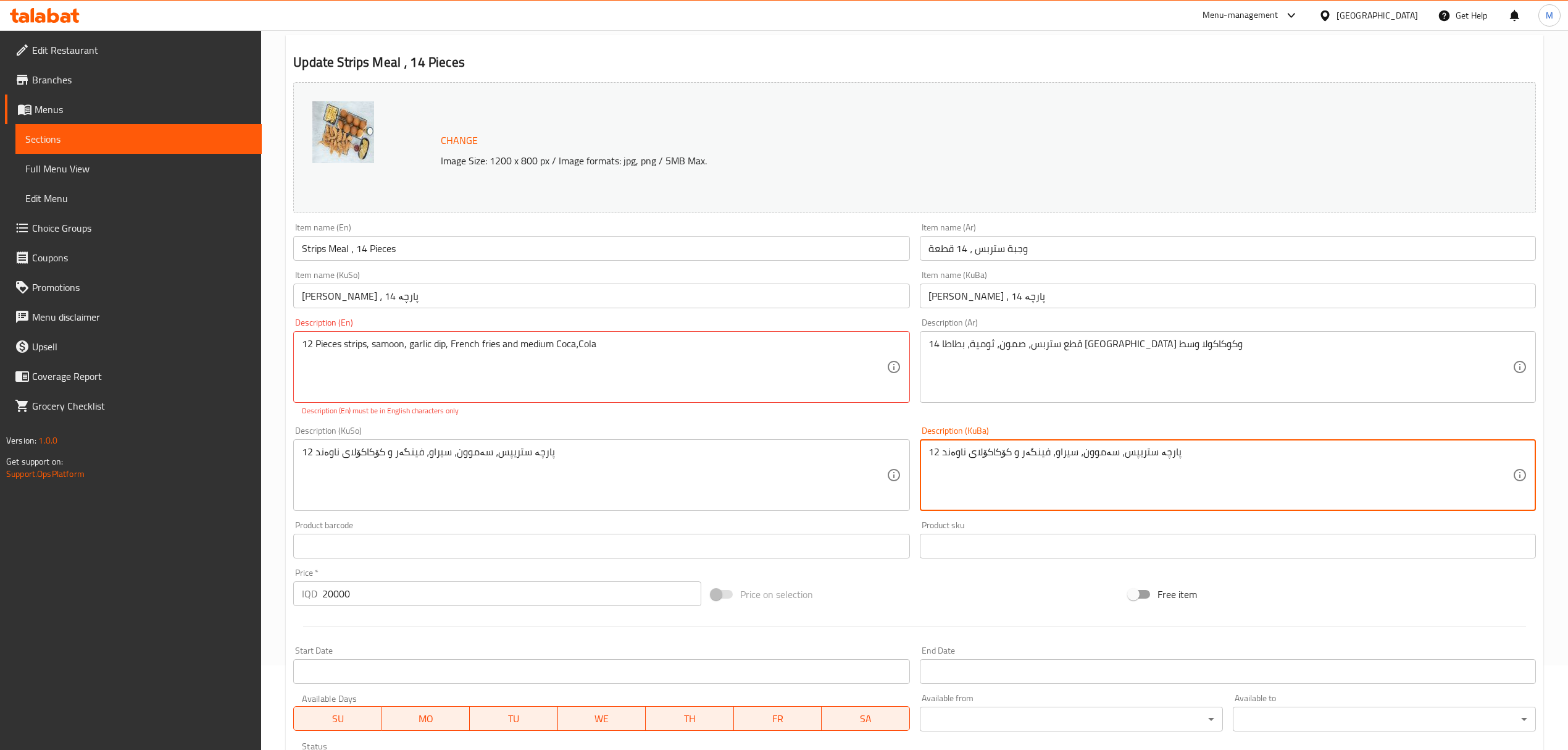
type textarea "12 پارچە ستریپس، سەموون، سیراو، فینگەر و کۆکاکۆلای ناوەند"
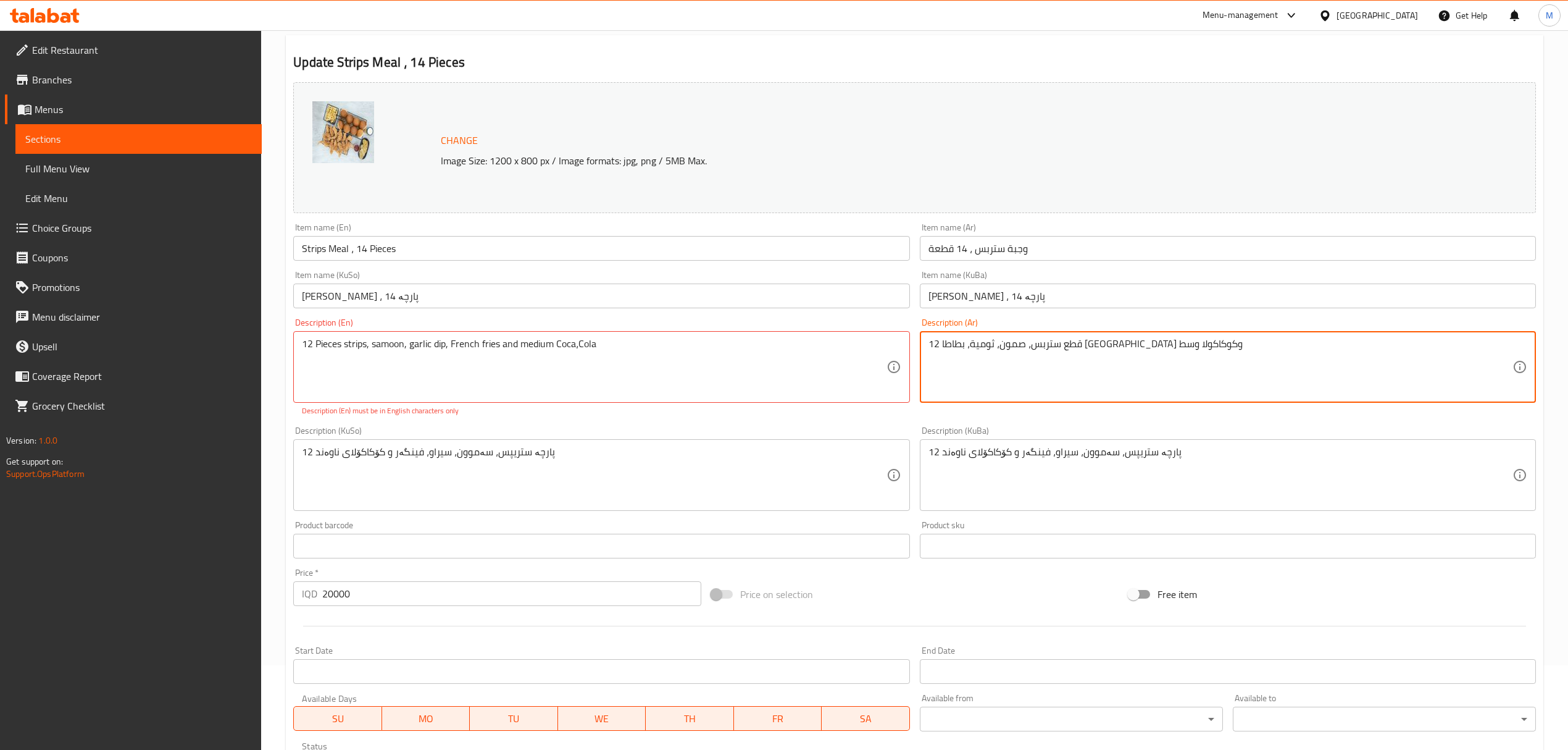
type textarea "12 قطع ستربس، صمون، ثومية، بطاطا [GEOGRAPHIC_DATA] وكوكاكولا وسط"
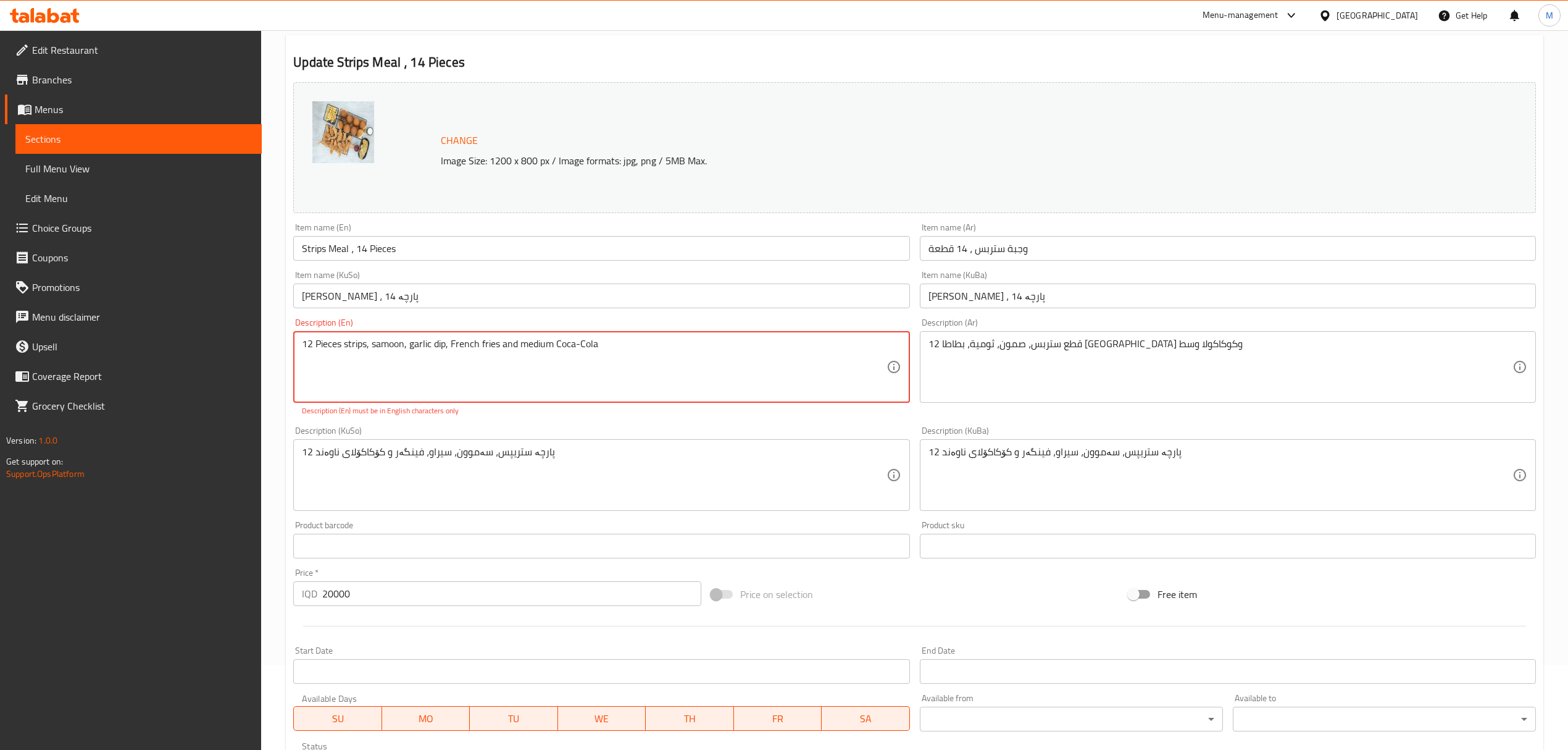
drag, startPoint x: 396, startPoint y: 339, endPoint x: 376, endPoint y: 378, distance: 43.8
click at [376, 378] on textarea "12 Pieces strips, samoon, garlic dip, French fries and medium Coca-Cola" at bounding box center [593, 366] width 584 height 59
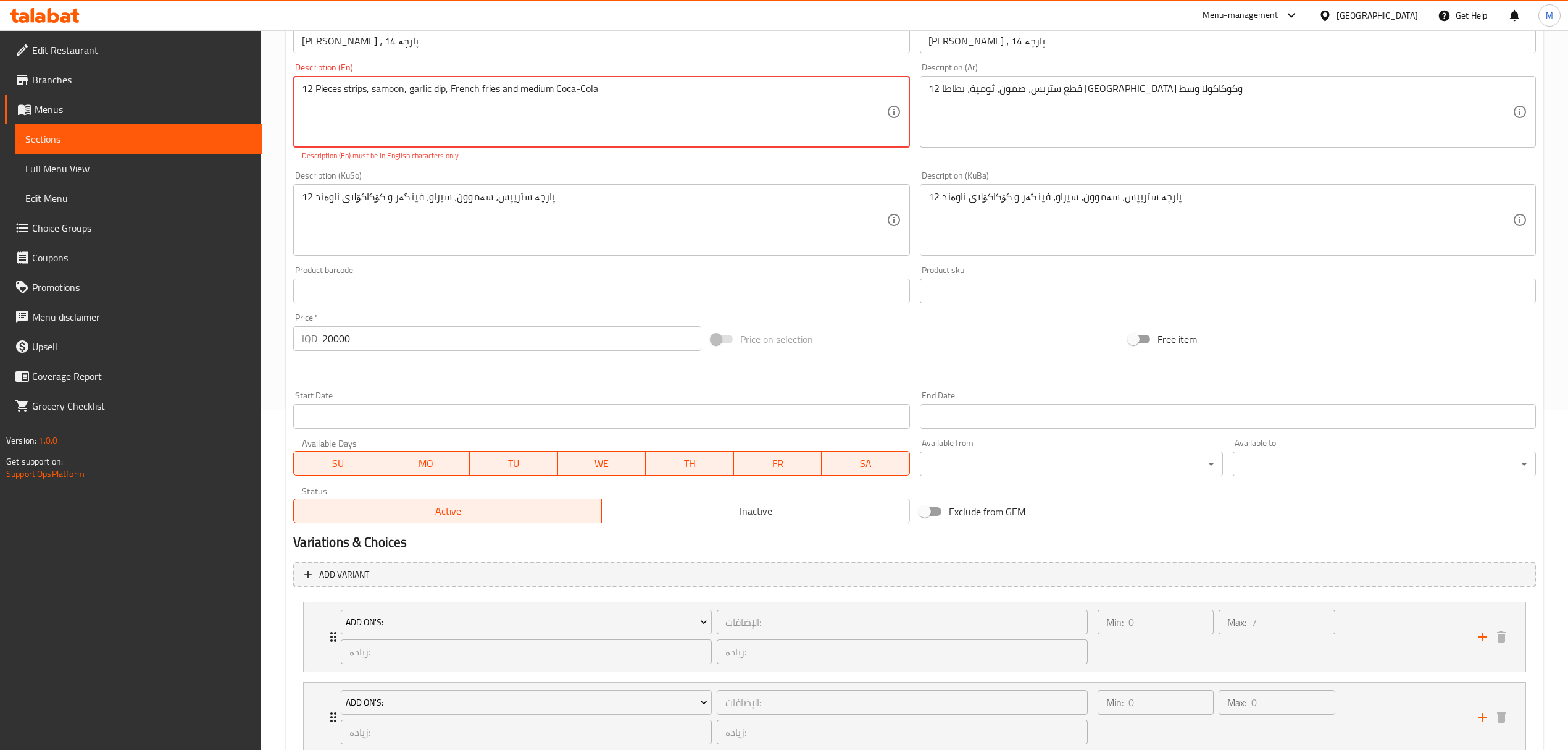
scroll to position [428, 0]
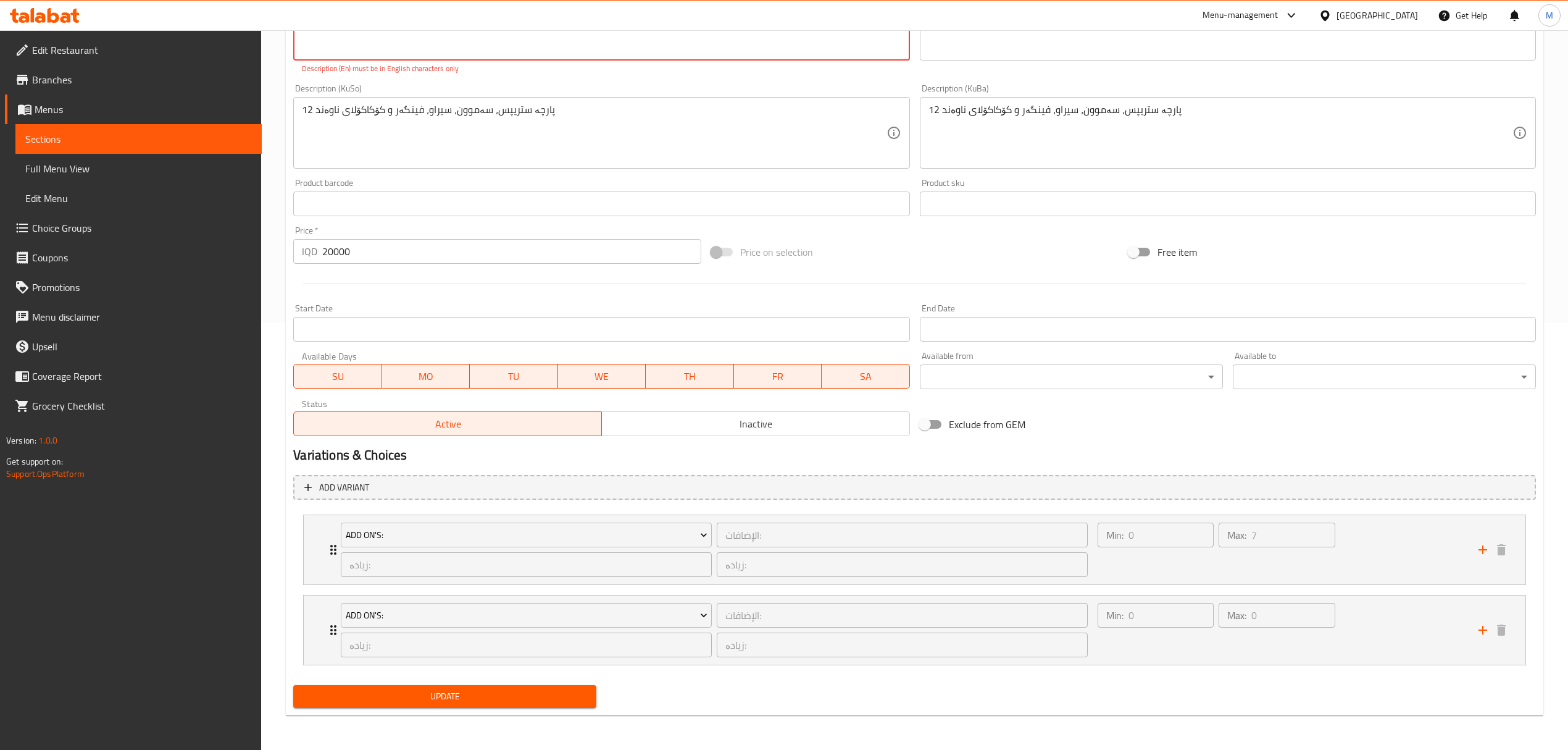
type textarea "12 Pieces strips, samoon, garlic dip, French fries and medium Coca-Cola"
click at [421, 696] on span "Update" at bounding box center [444, 696] width 283 height 15
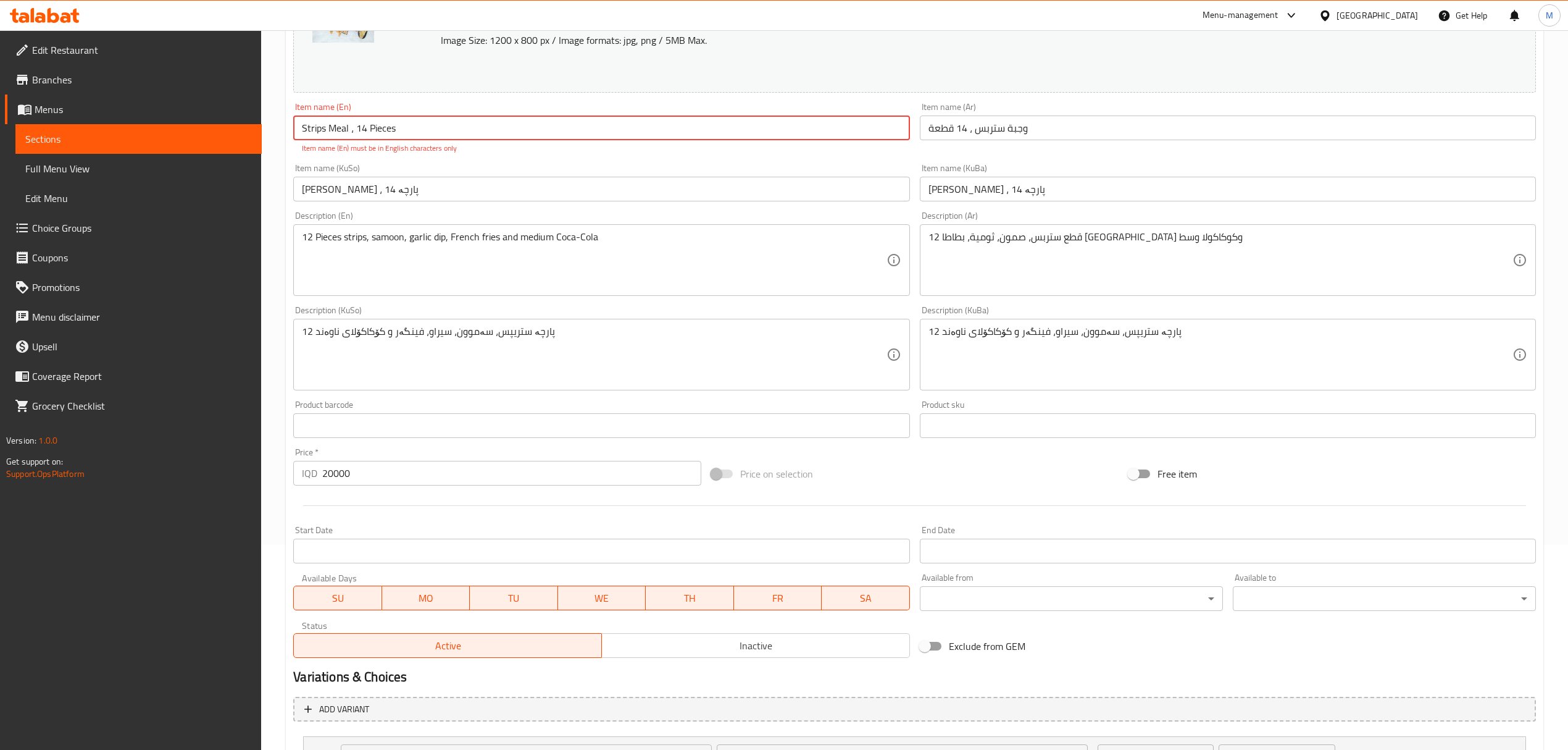
scroll to position [0, 0]
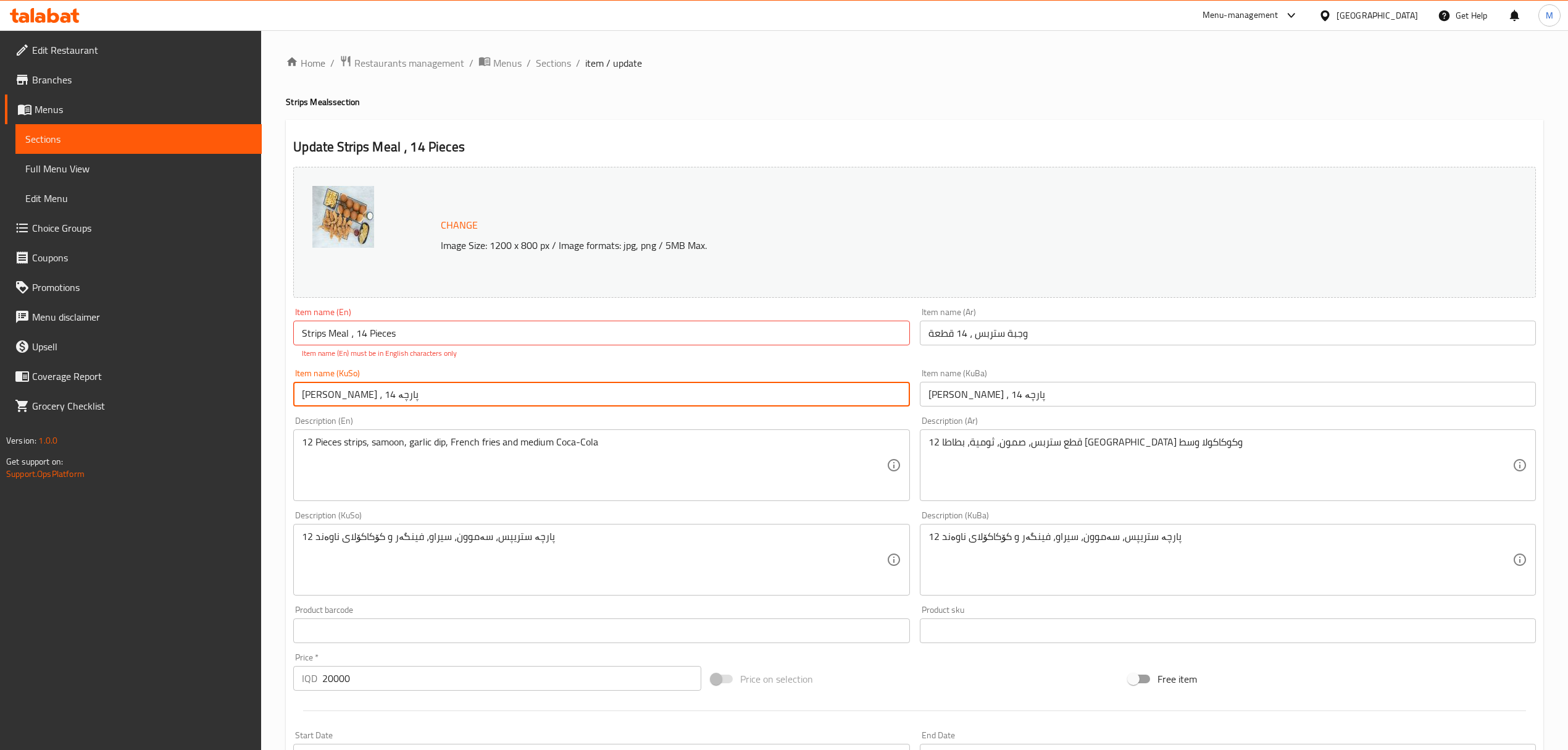
drag, startPoint x: 333, startPoint y: 394, endPoint x: 324, endPoint y: 391, distance: 9.5
click at [324, 391] on input "[PERSON_NAME] ، 14 پارچە" at bounding box center [601, 394] width 616 height 25
type input "[PERSON_NAME] ، 12 پارچە"
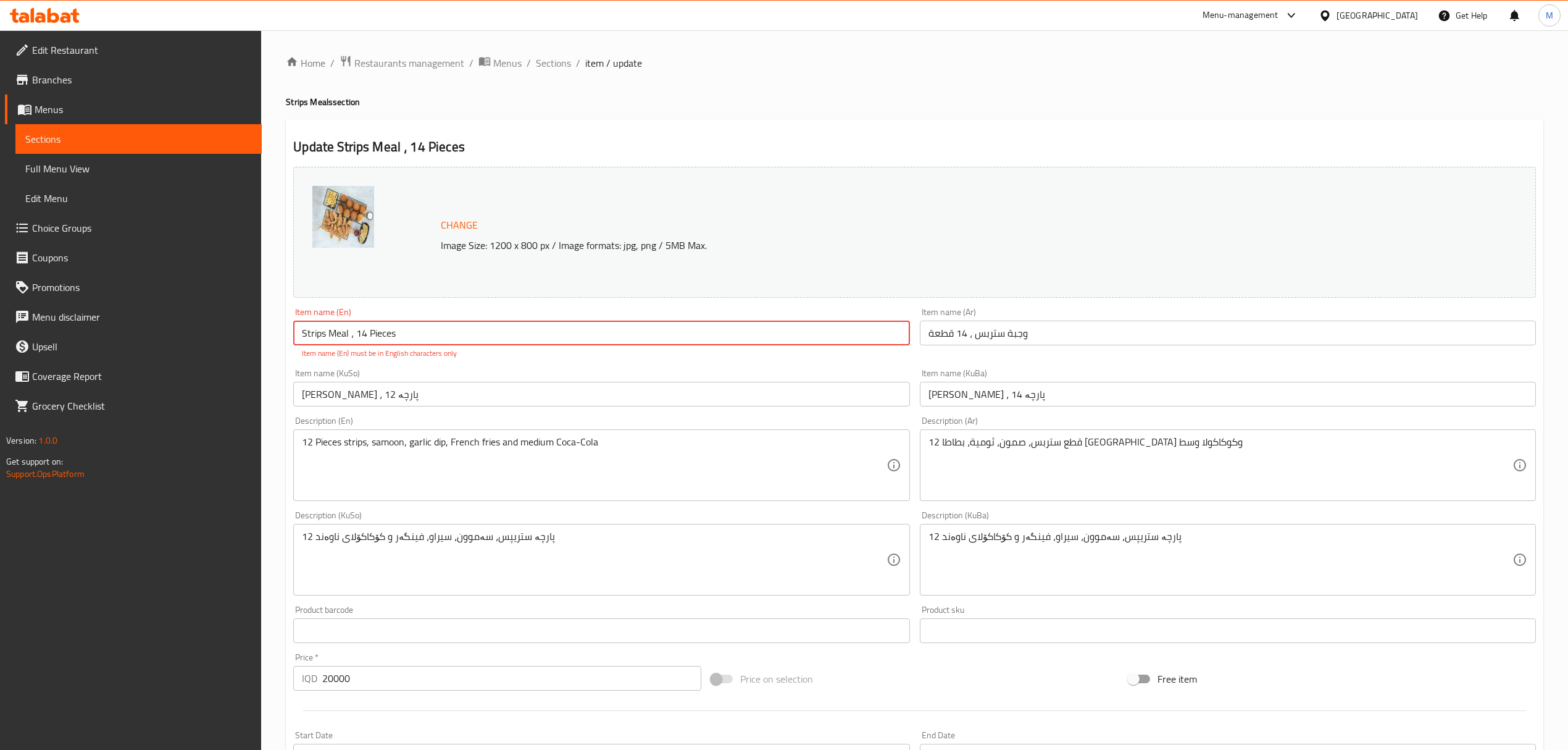
drag, startPoint x: 366, startPoint y: 327, endPoint x: 356, endPoint y: 325, distance: 10.2
click at [356, 325] on input "Strips Meal ، 14 Pieces" at bounding box center [601, 332] width 616 height 25
type input "Strips Meal ، 12 Pieces"
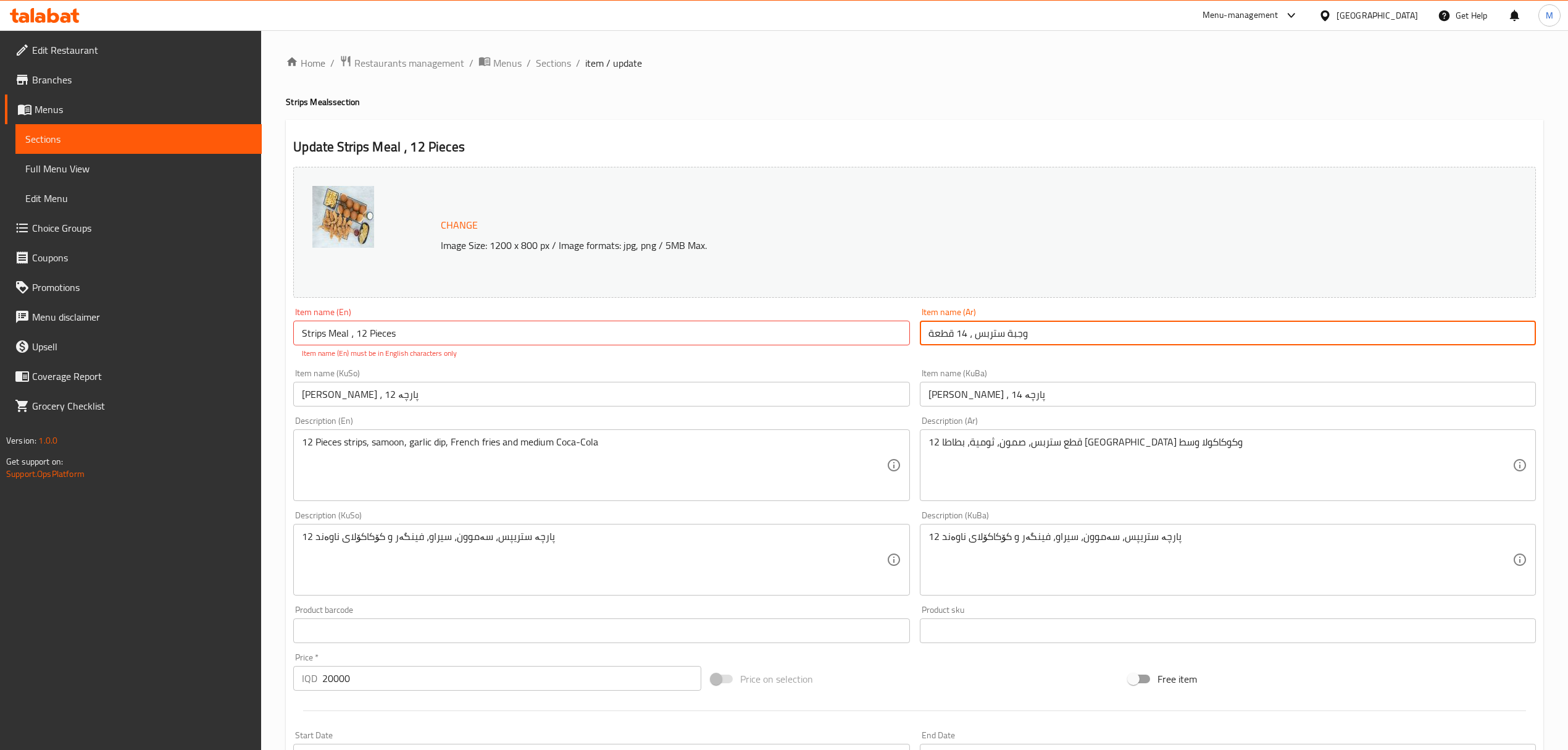
drag, startPoint x: 966, startPoint y: 328, endPoint x: 954, endPoint y: 328, distance: 12.0
click at [954, 328] on input "وجبة ستربس ، 14 قطعة" at bounding box center [1227, 332] width 616 height 25
click at [961, 332] on input "وجبة ستربس ، 14 قطعة" at bounding box center [1227, 332] width 616 height 25
drag, startPoint x: 969, startPoint y: 332, endPoint x: 951, endPoint y: 331, distance: 18.0
click at [951, 331] on input "وجبة ستربس ، 14 قطعة" at bounding box center [1227, 332] width 616 height 25
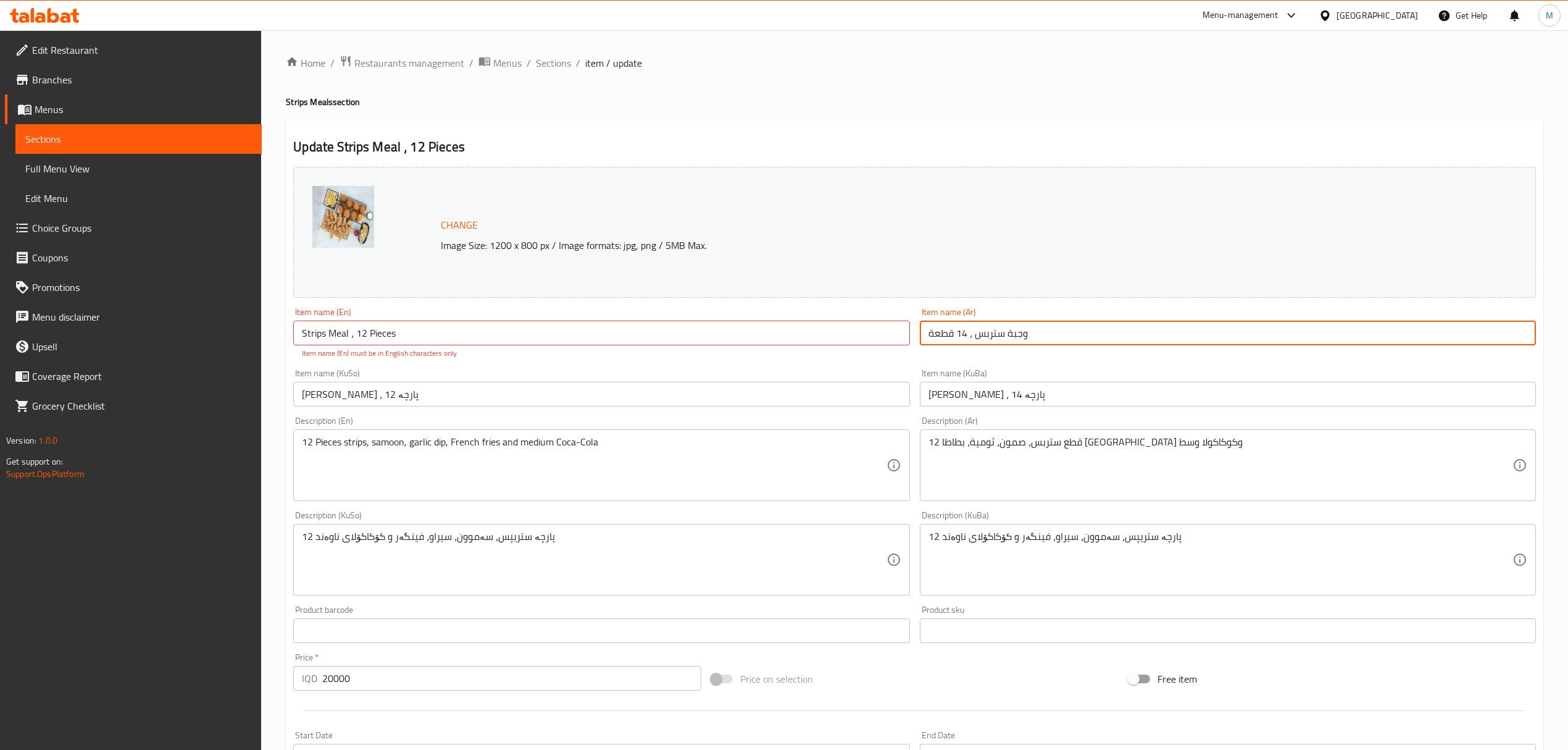
click at [946, 335] on input "وجبة ستربس ، 14 قطعة" at bounding box center [1227, 332] width 616 height 25
drag, startPoint x: 955, startPoint y: 333, endPoint x: 966, endPoint y: 333, distance: 11.0
click at [966, 333] on input "وجبة ستربس ، 14 قطعة" at bounding box center [1227, 332] width 616 height 25
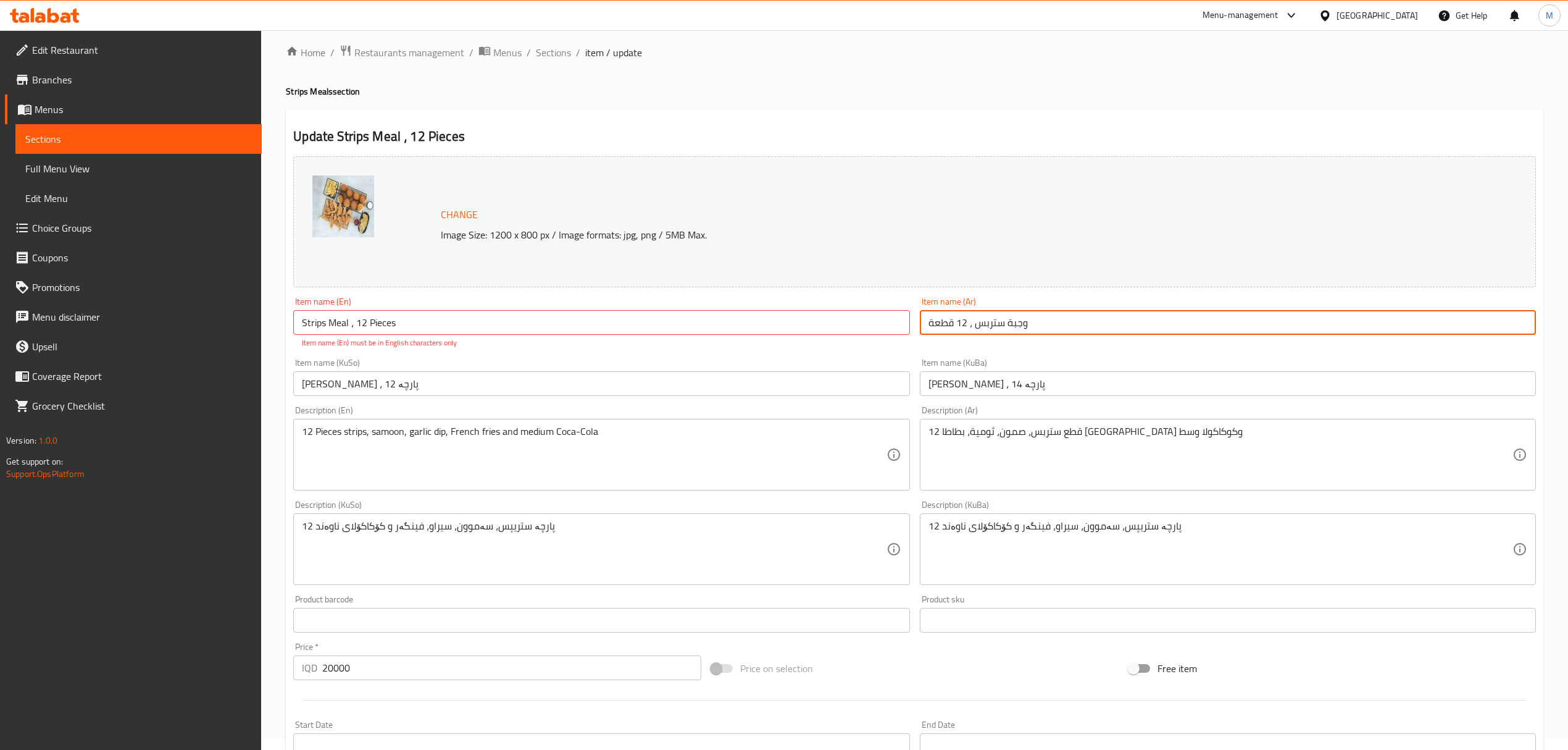
scroll to position [82, 0]
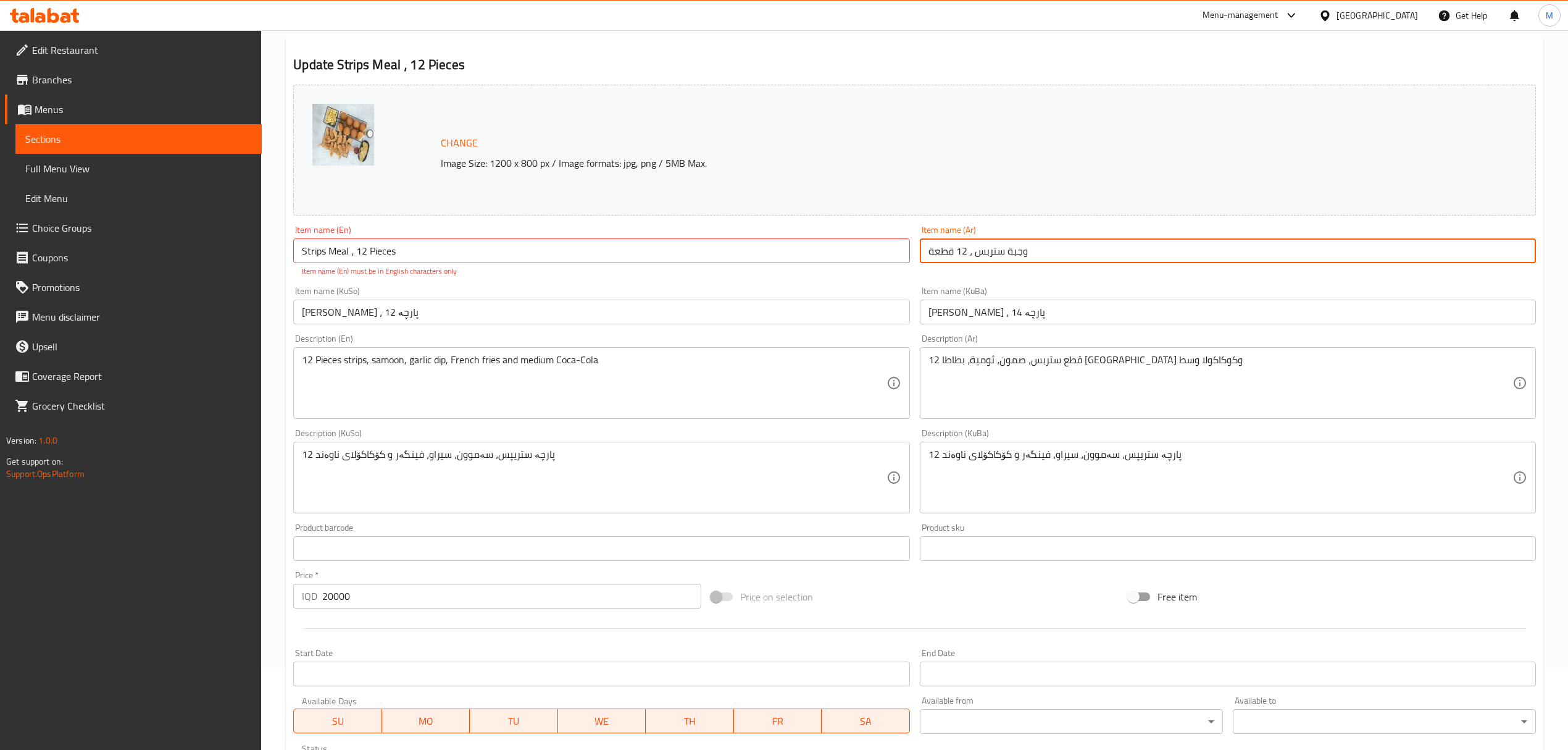
type input "وجبة ستربس ، 12 قطعة"
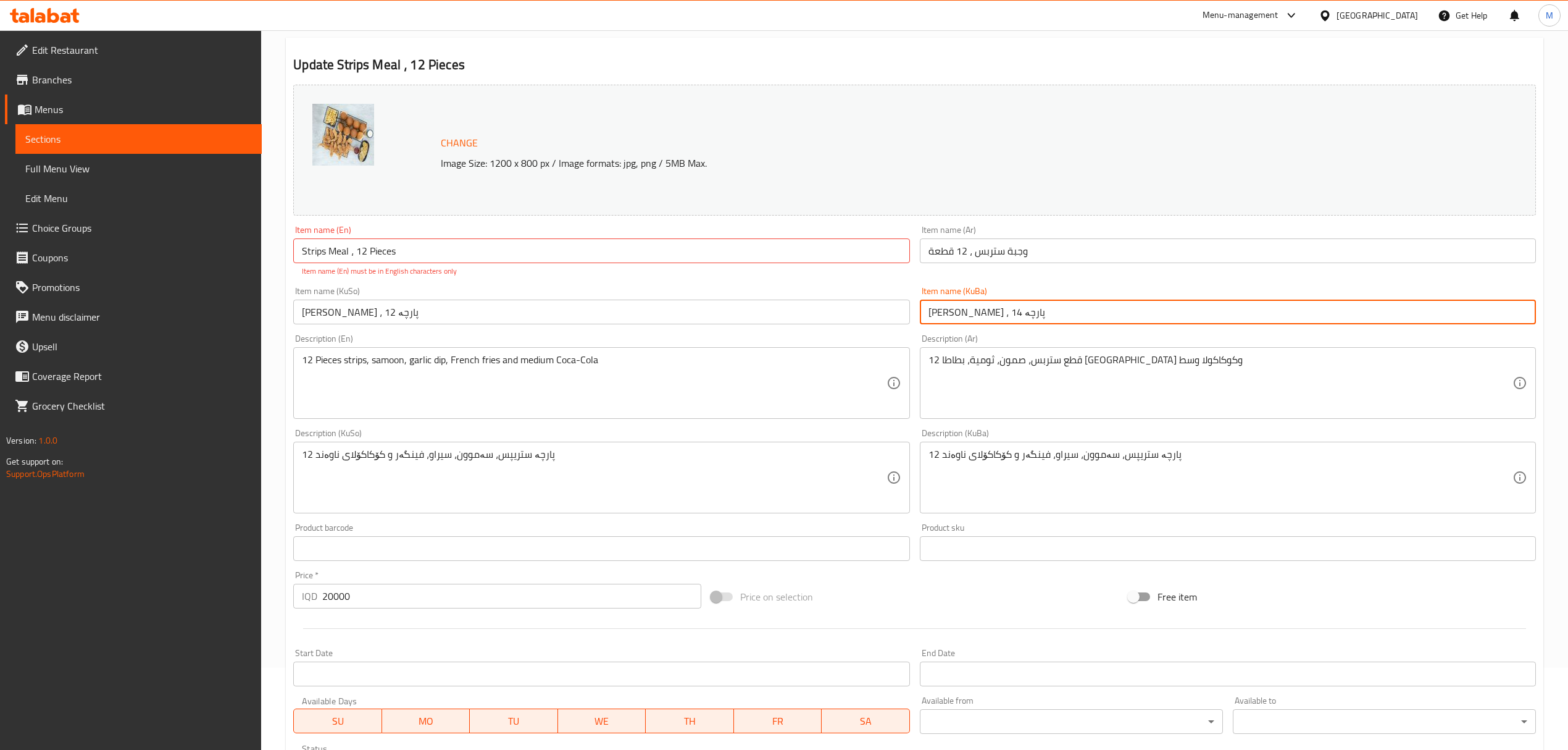
drag, startPoint x: 959, startPoint y: 311, endPoint x: 951, endPoint y: 310, distance: 8.1
click at [951, 310] on input "[PERSON_NAME] ، 14 پارچە" at bounding box center [1227, 311] width 616 height 25
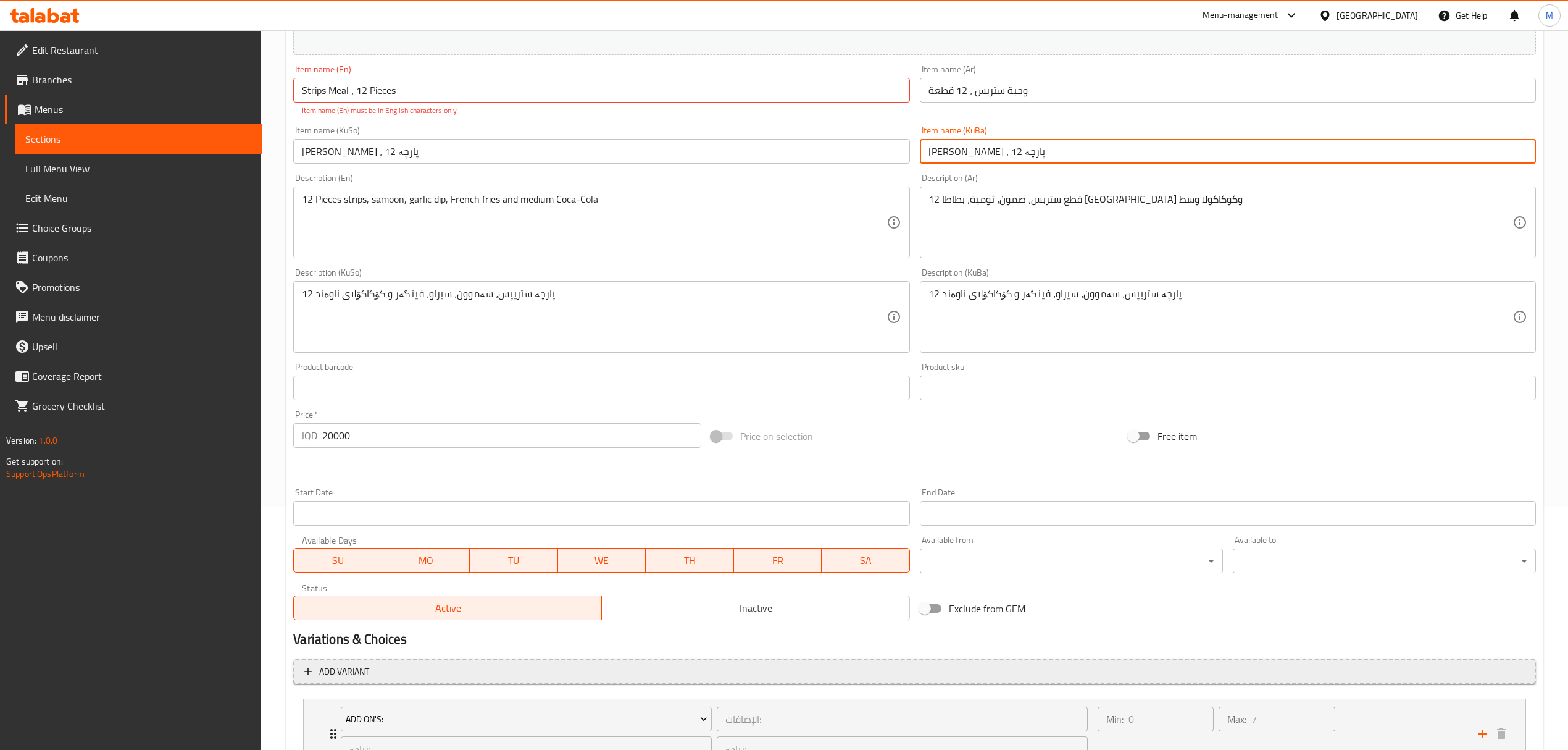
scroll to position [428, 0]
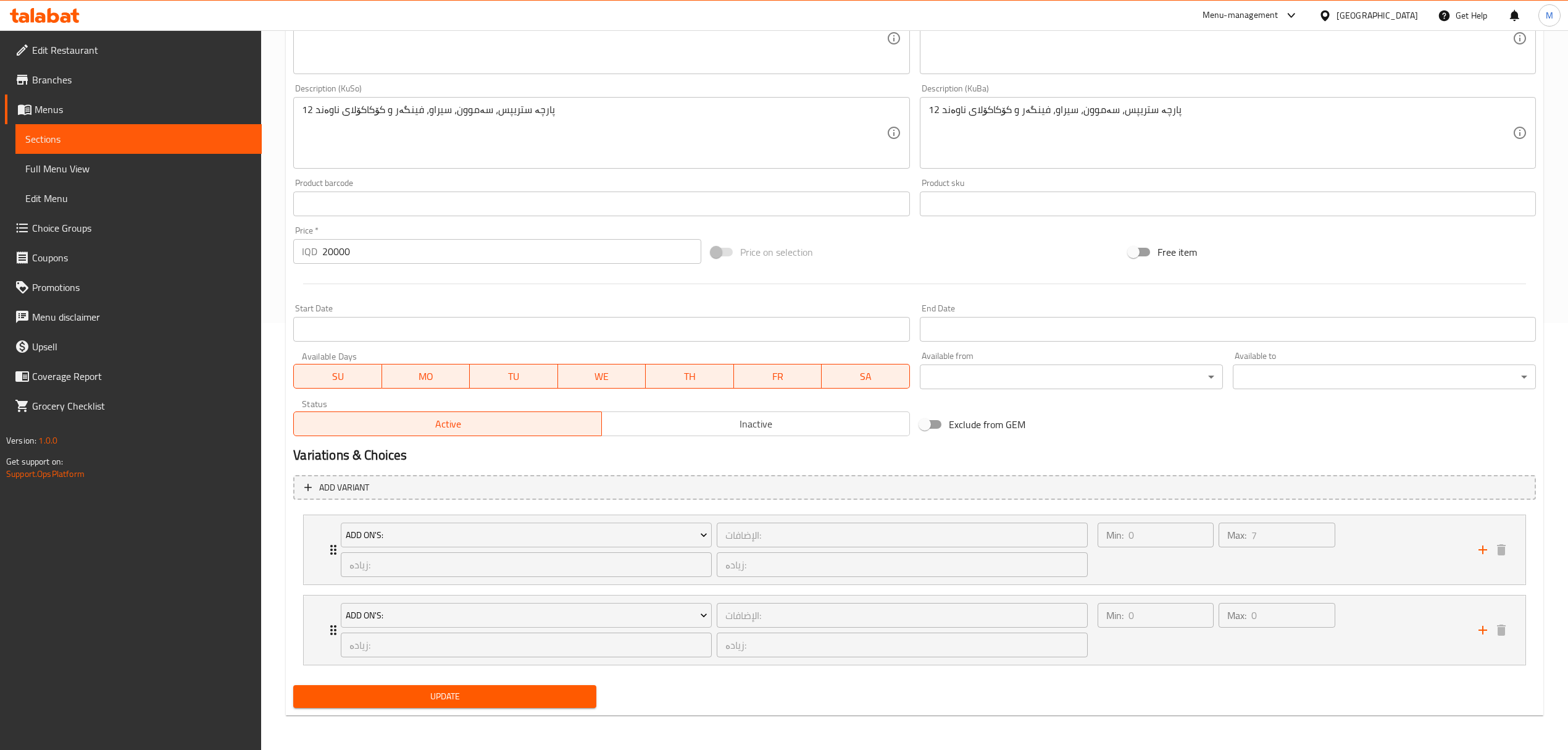
type input "[PERSON_NAME] ، 12 پارچە"
click at [548, 687] on button "Update" at bounding box center [444, 696] width 303 height 23
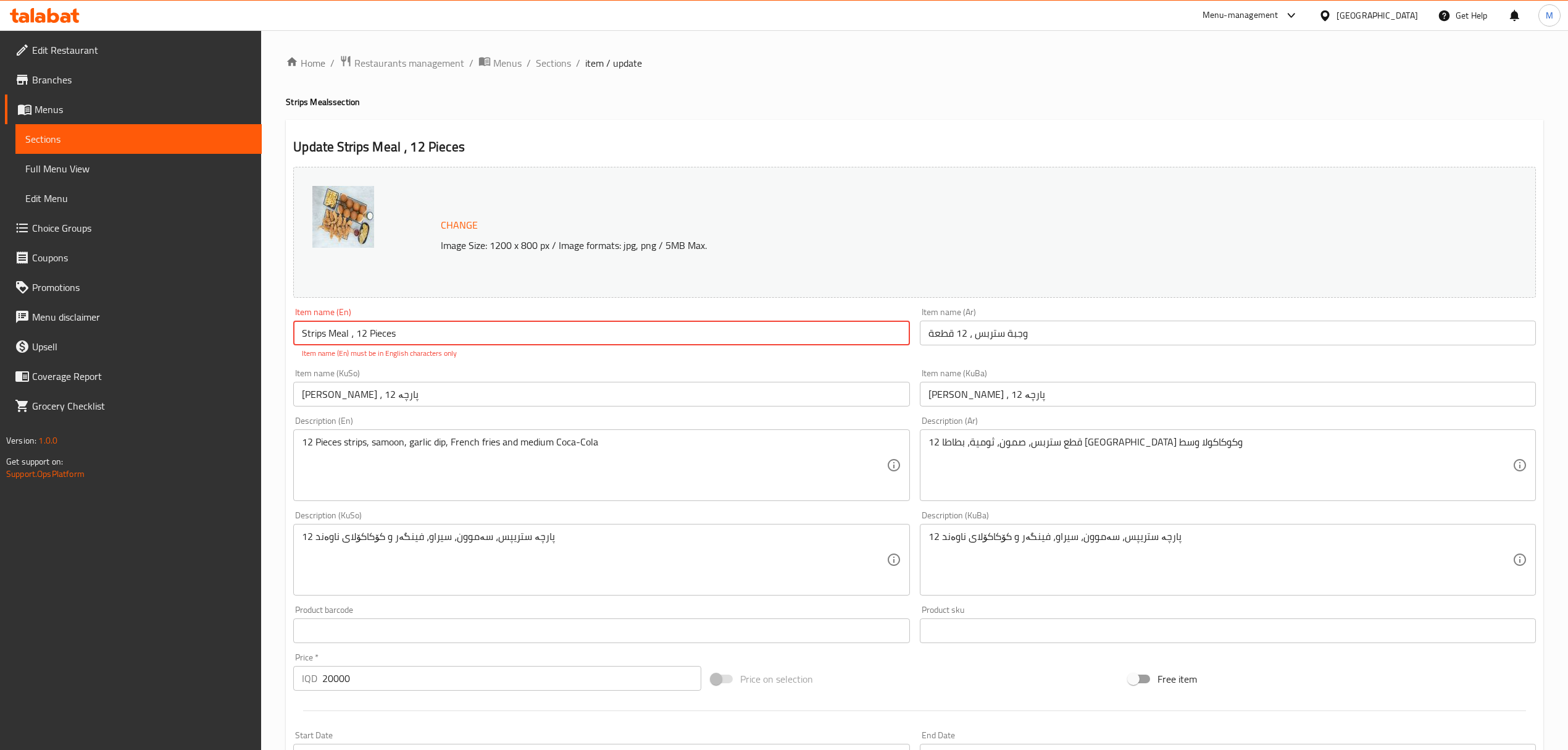
click at [444, 322] on input "Strips Meal ، 12 Pieces" at bounding box center [601, 332] width 616 height 25
click at [353, 334] on input "Strips Meal ، 12 Pieces" at bounding box center [601, 332] width 616 height 25
click at [360, 332] on input "Strips Meal ، 12 Pieces" at bounding box center [601, 332] width 616 height 25
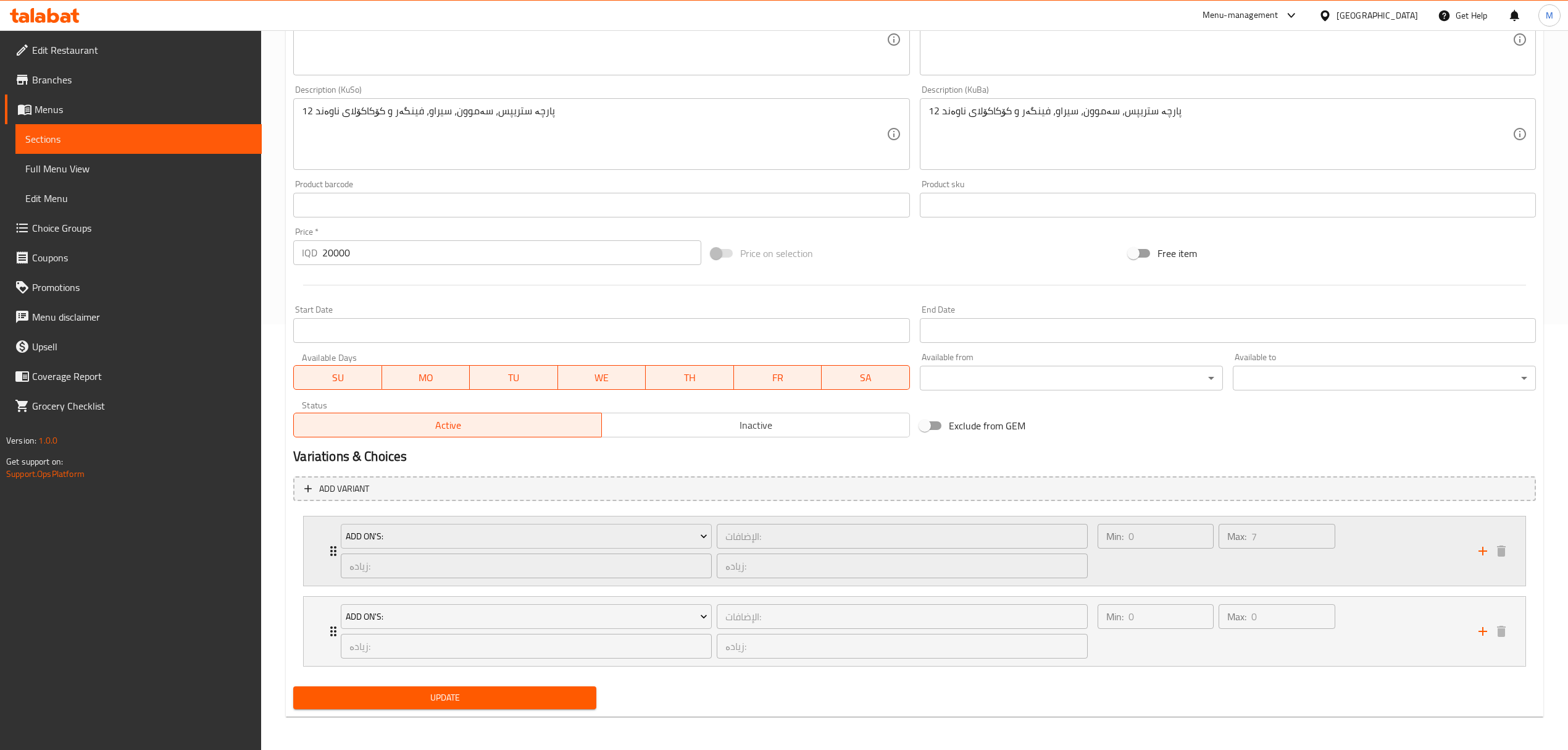
scroll to position [428, 0]
click at [403, 690] on span "Update" at bounding box center [444, 696] width 283 height 15
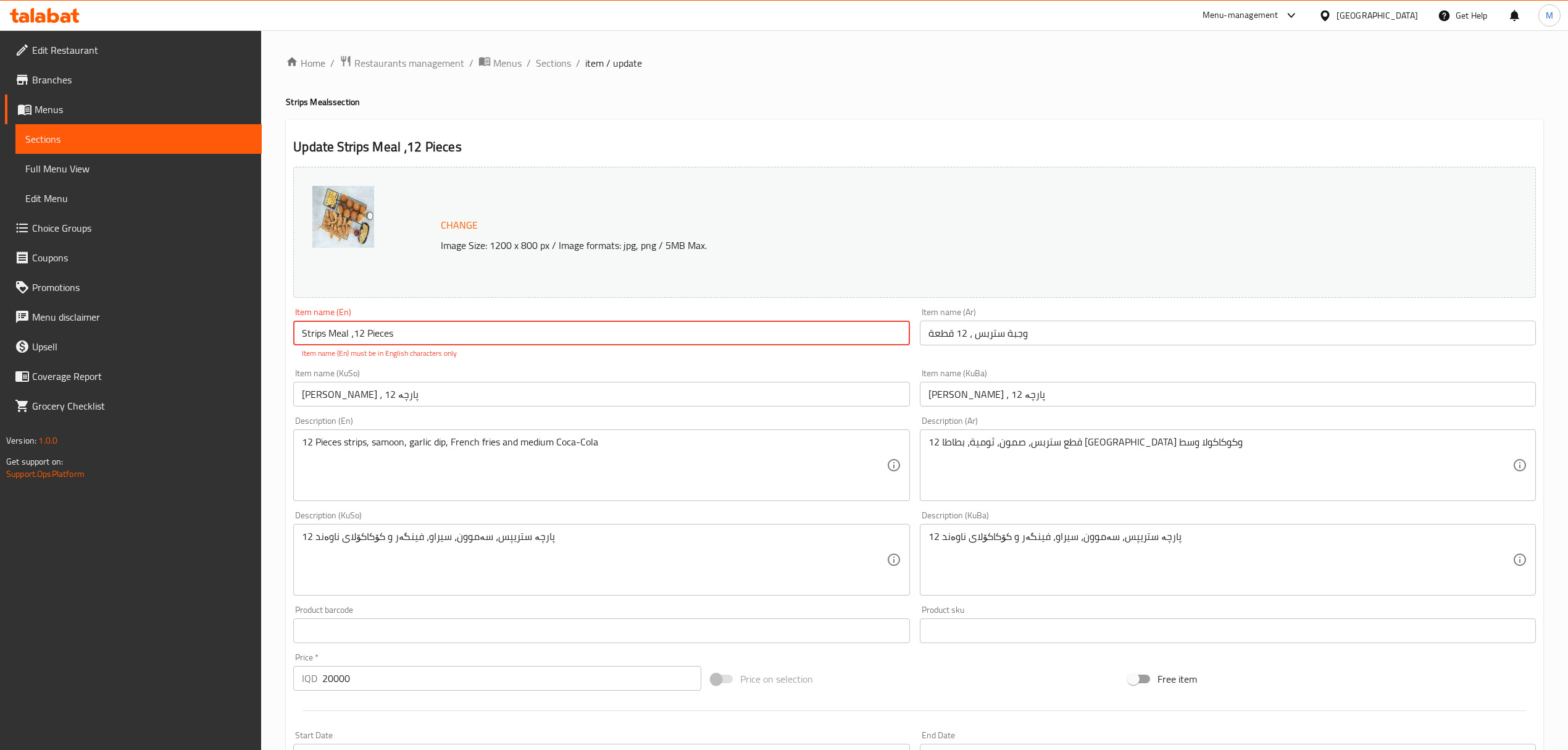
click at [430, 338] on input "Strips Meal ،12 Pieces" at bounding box center [601, 332] width 616 height 25
type input "Strips Meal ،12 Pieces"
click at [301, 339] on input "Strips Meal ،12 Pieces" at bounding box center [601, 332] width 616 height 25
click at [391, 321] on input "Strips Meal ،12 Pieces" at bounding box center [601, 332] width 616 height 25
click at [349, 336] on input "Strips Meal ،12 Pieces" at bounding box center [601, 332] width 616 height 25
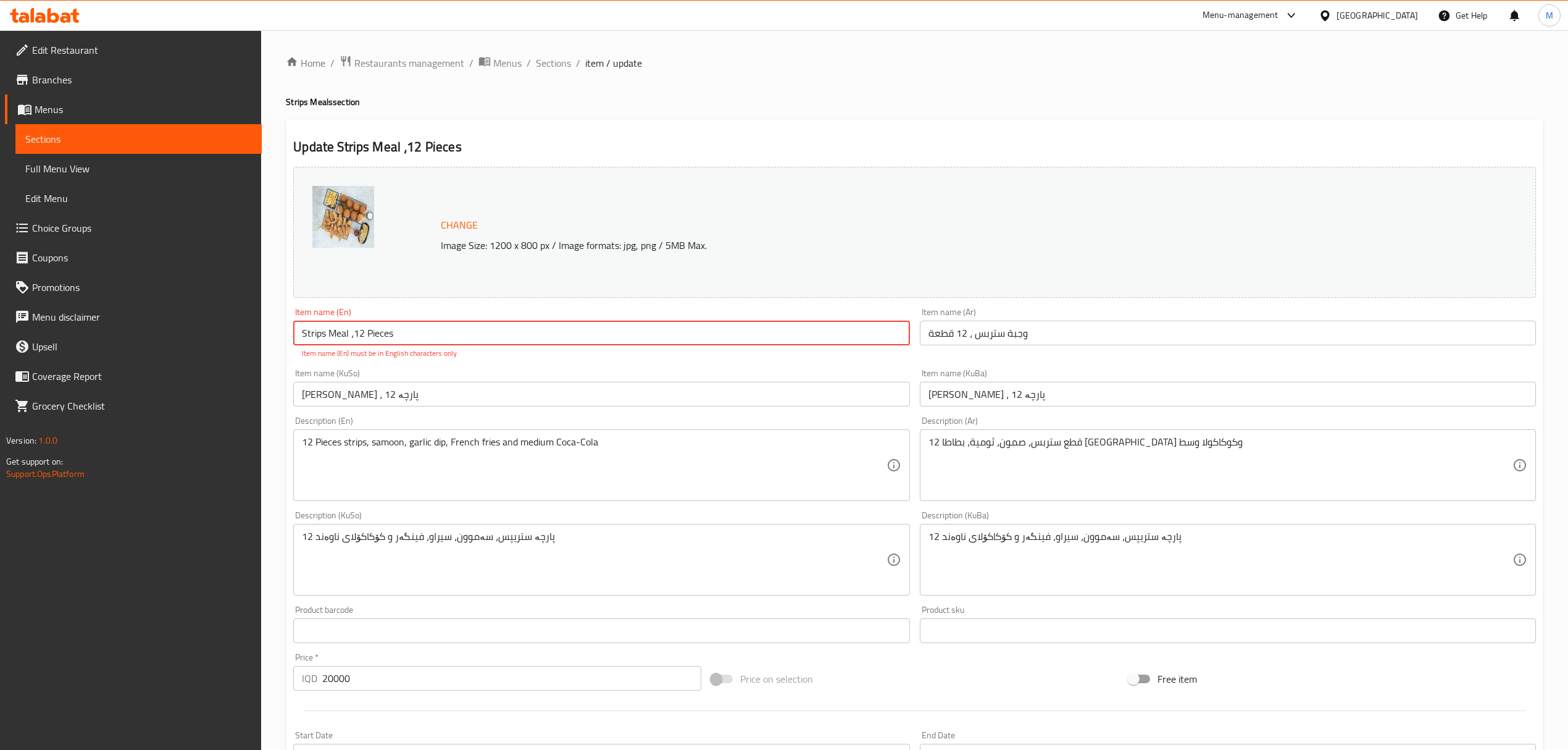
scroll to position [82, 0]
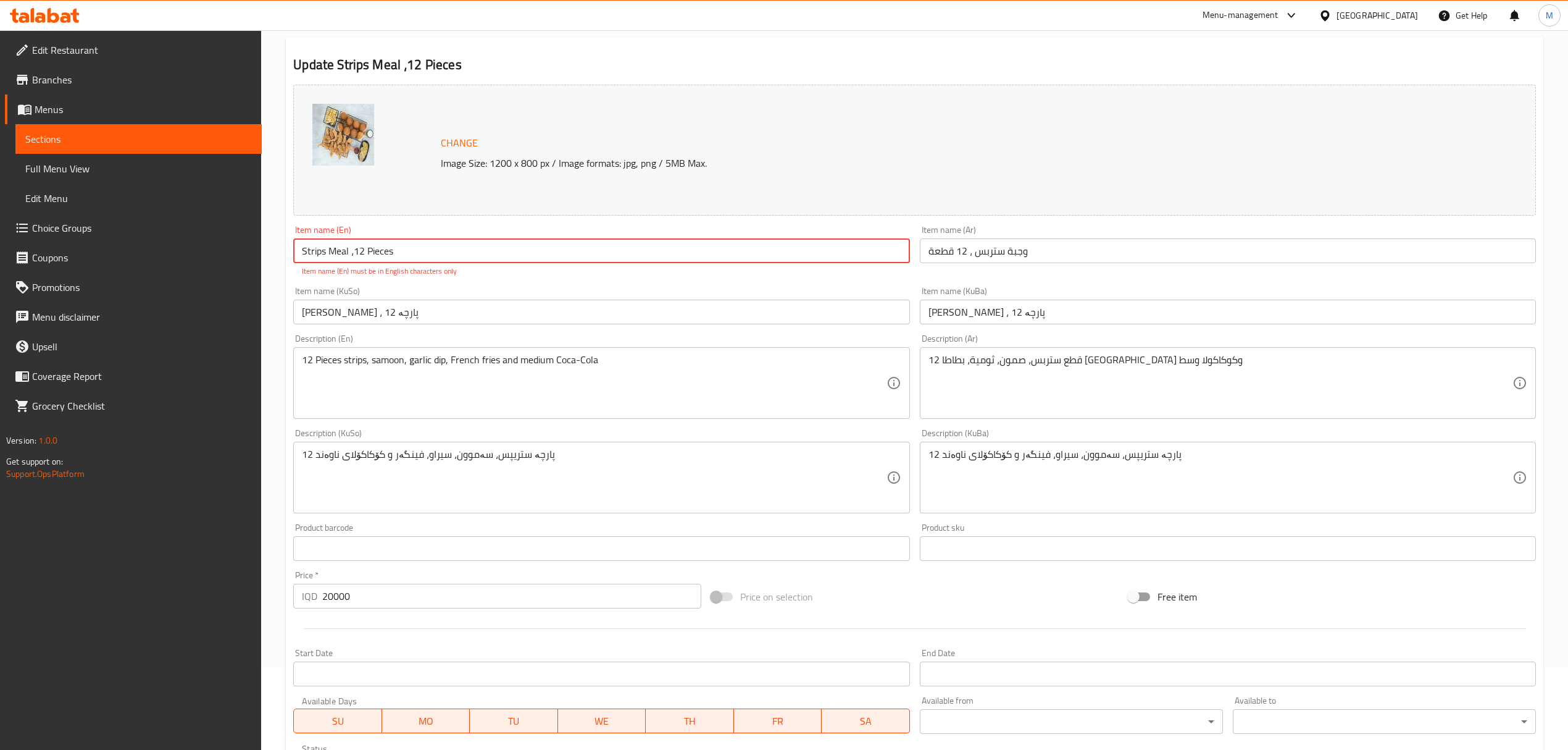
click at [422, 255] on input "Strips Meal ،12 Pieces" at bounding box center [601, 250] width 616 height 25
click at [421, 255] on input "Strips Meal ،12 Pieces" at bounding box center [601, 250] width 616 height 25
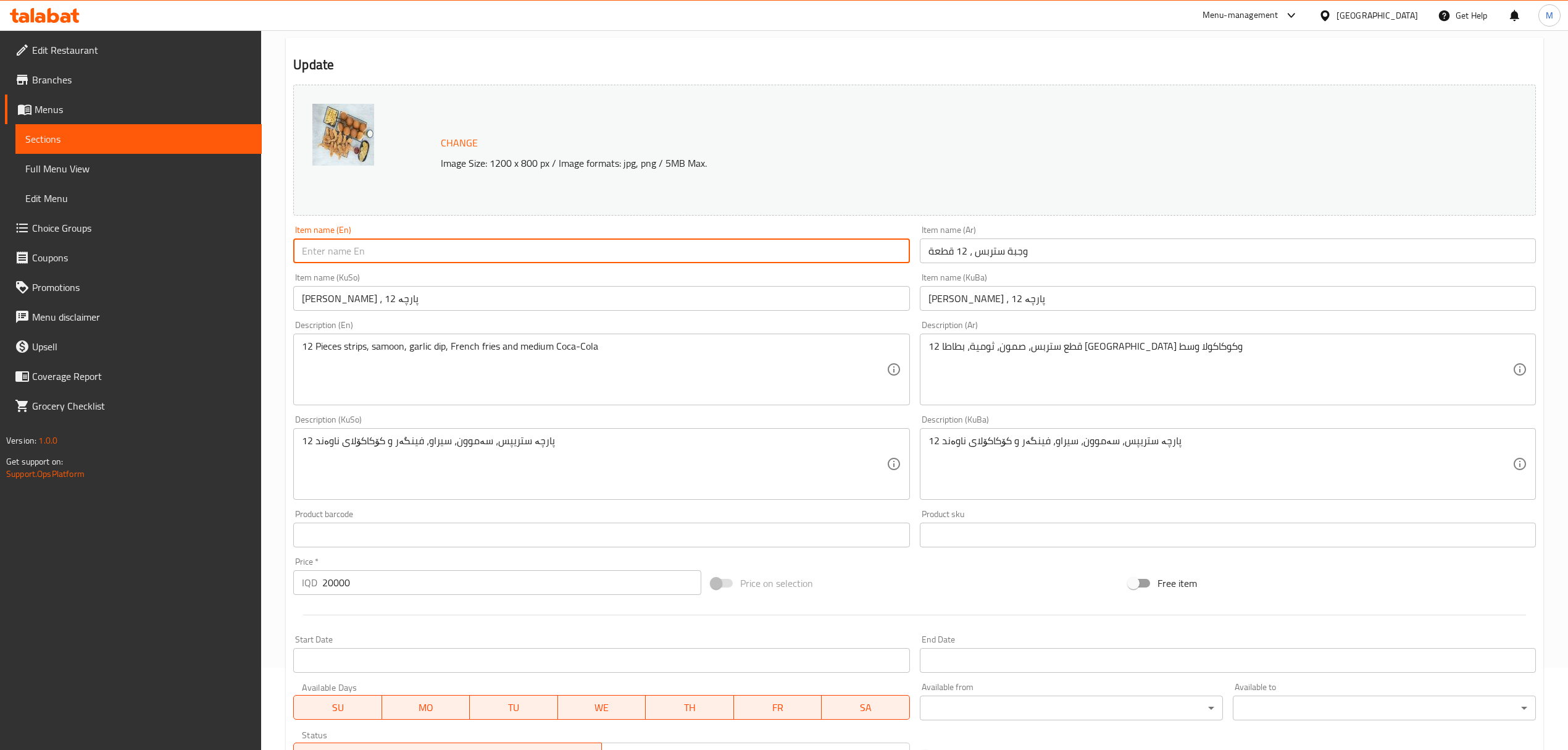
paste input "Strips Meal ،12 Pieces"
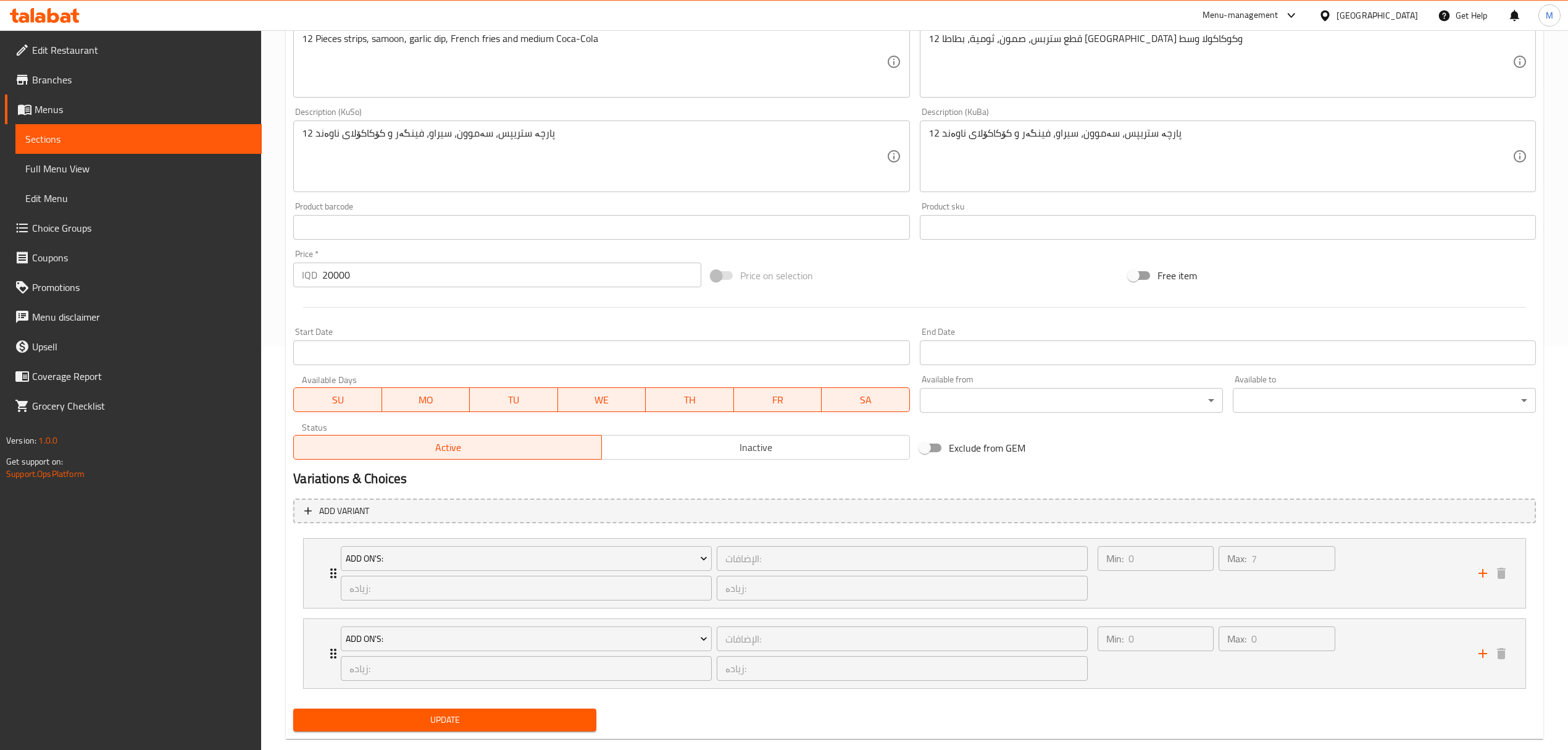
scroll to position [428, 0]
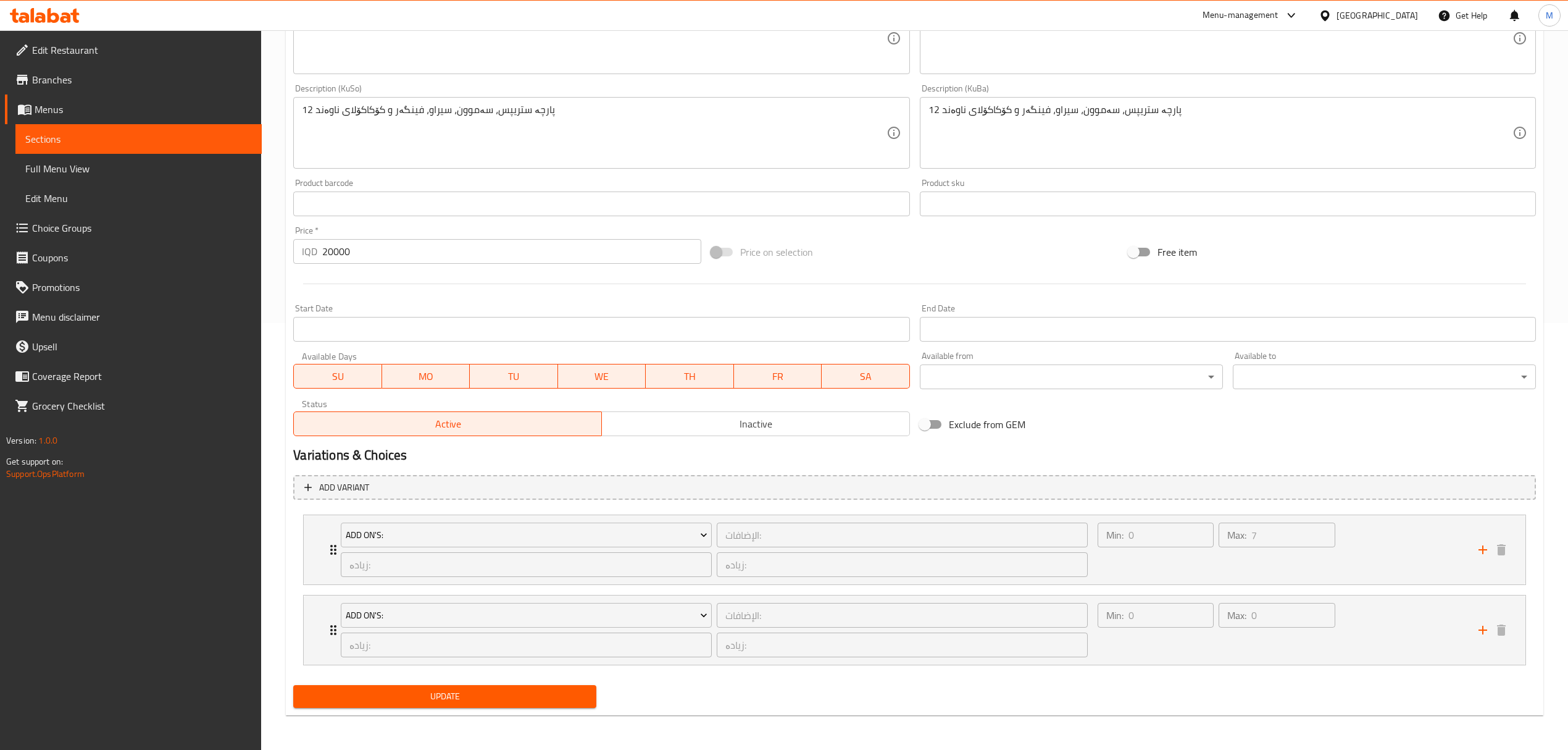
click at [369, 685] on div "Update" at bounding box center [444, 696] width 313 height 32
click at [371, 685] on button "Update" at bounding box center [444, 696] width 303 height 23
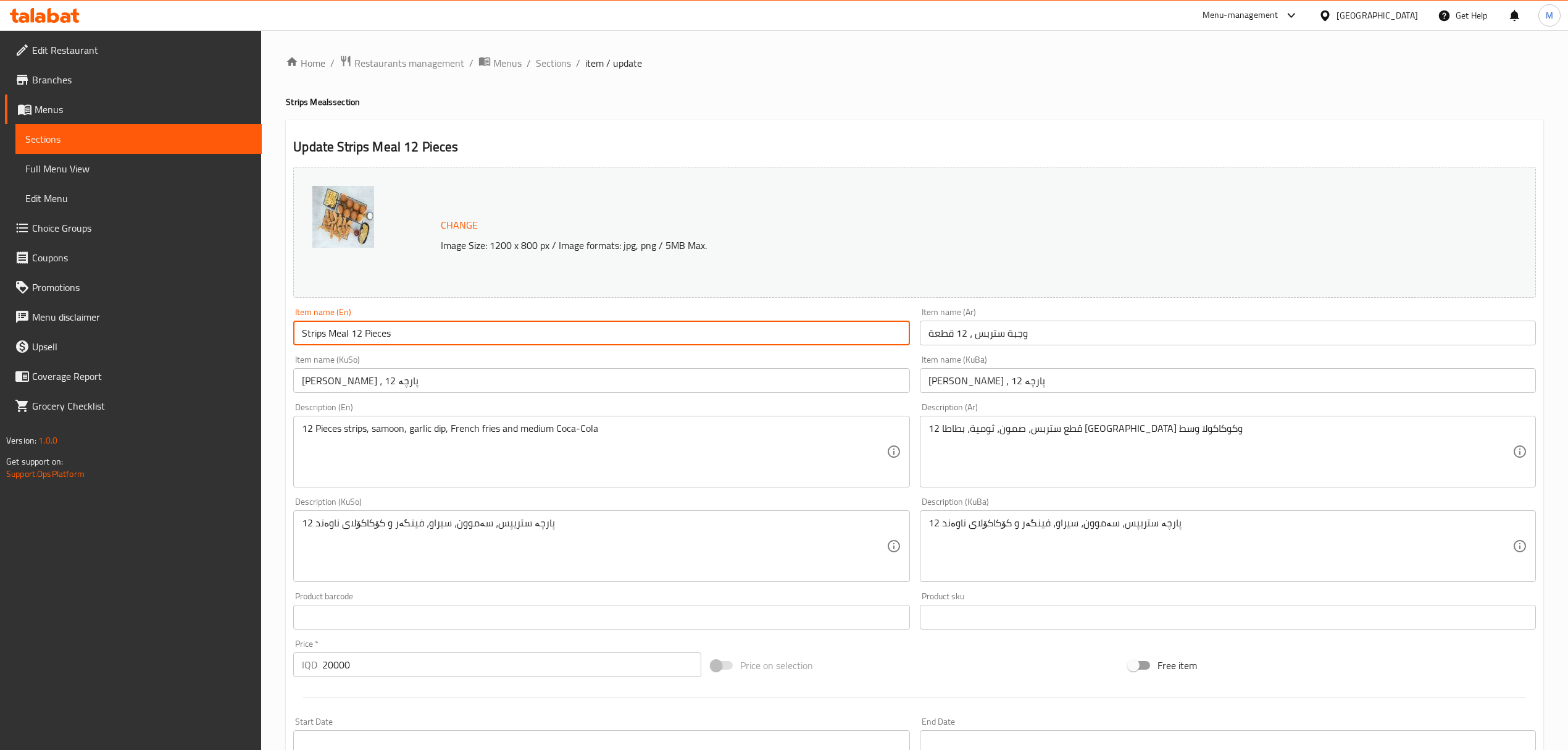
scroll to position [414, 0]
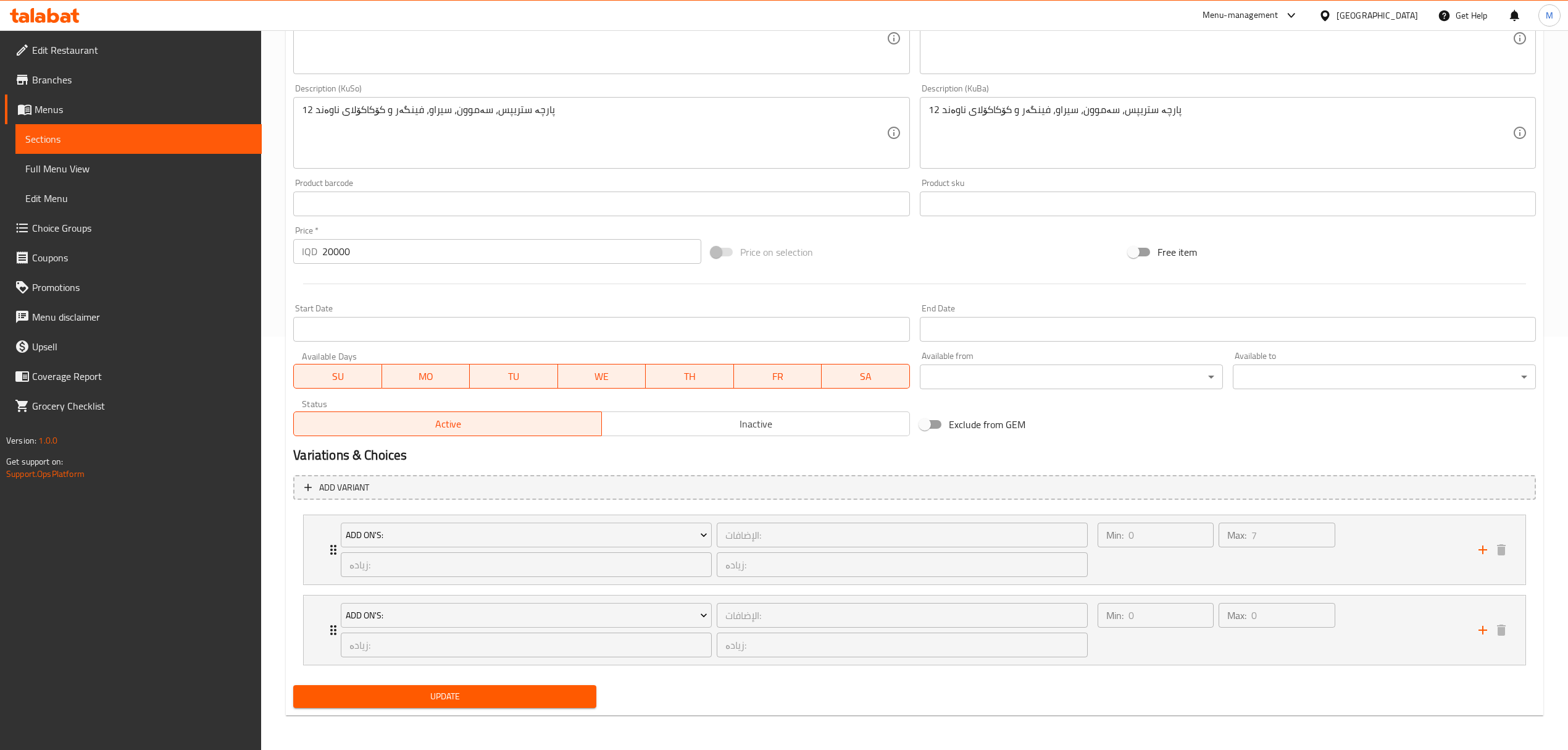
type input "Strips Meal 12 Pieces"
click at [403, 703] on span "Update" at bounding box center [444, 696] width 283 height 15
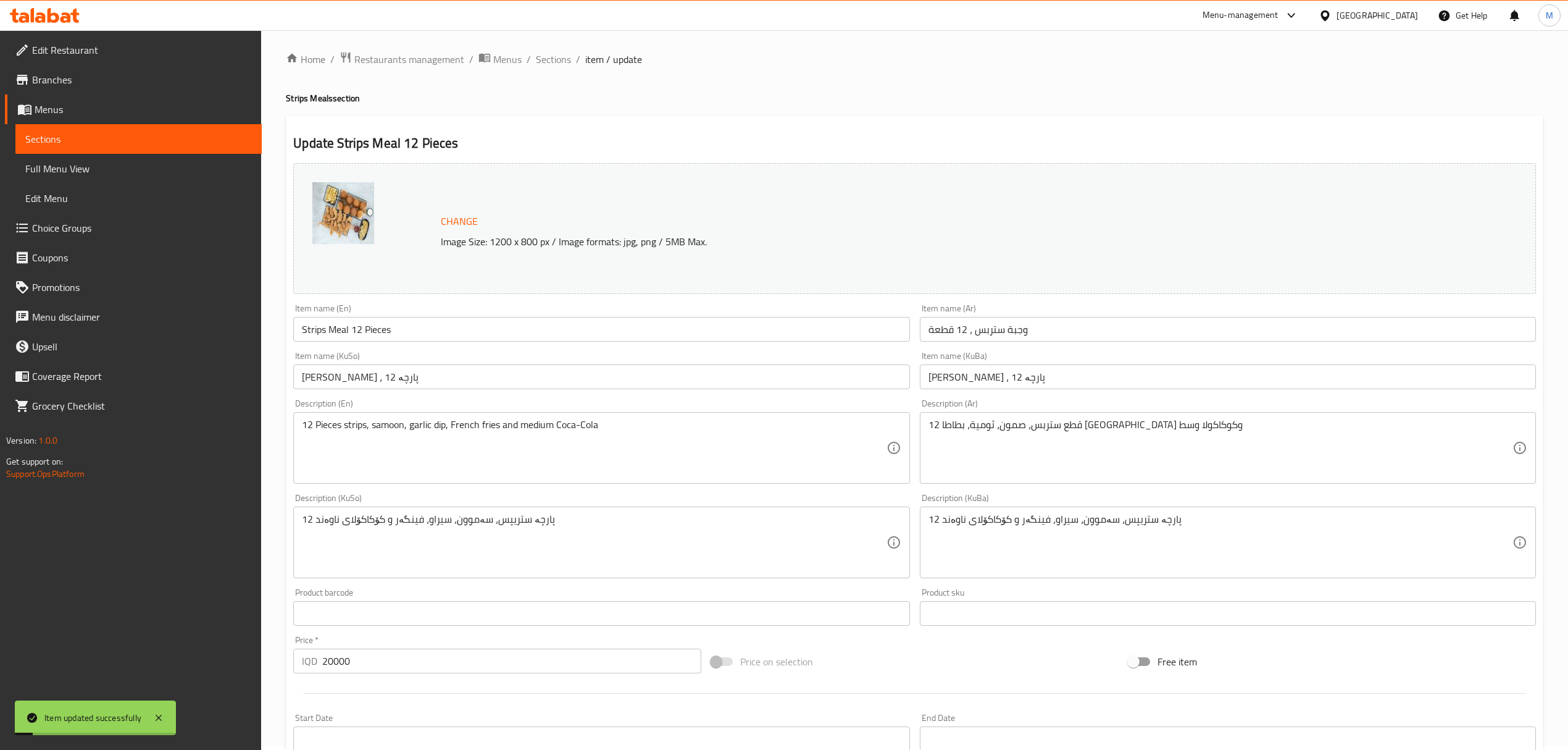
scroll to position [0, 0]
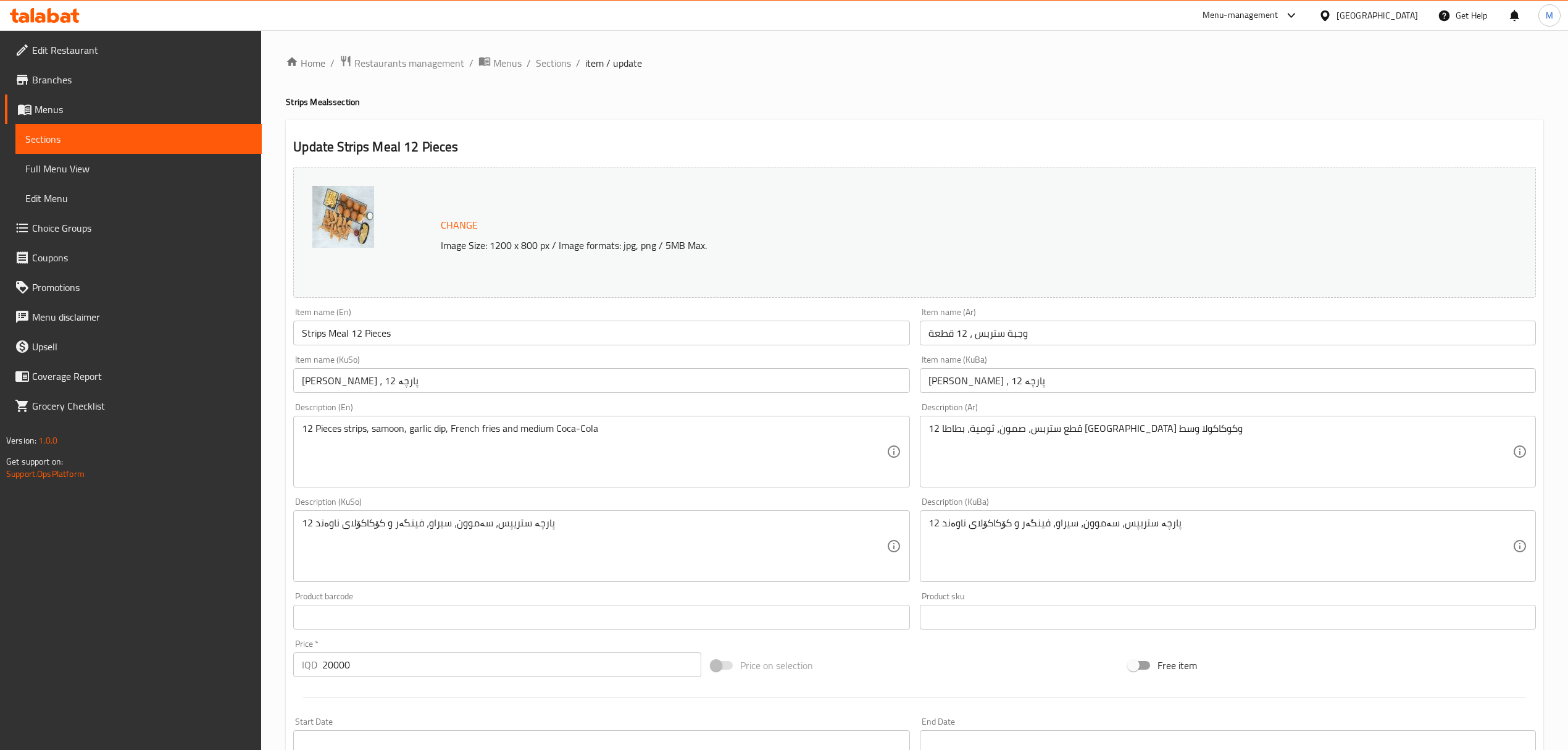
click at [329, 71] on ol "Home / Restaurants management / Menus / Sections / item / update" at bounding box center [914, 63] width 1257 height 16
click at [314, 66] on link "Home" at bounding box center [305, 62] width 39 height 14
